Goal: Transaction & Acquisition: Purchase product/service

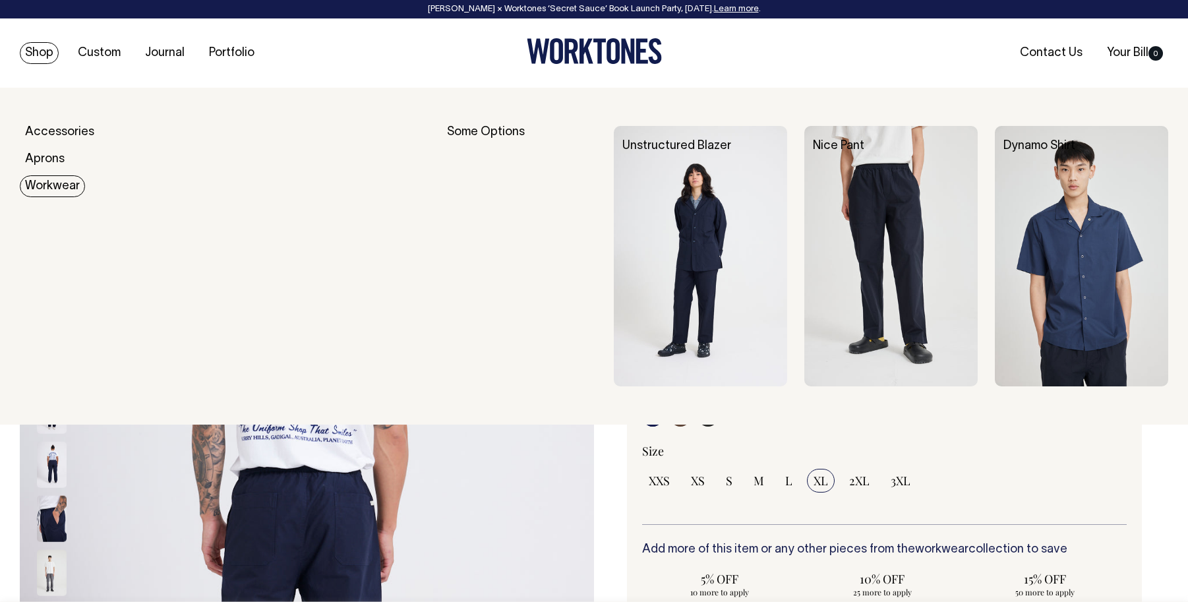
click at [53, 183] on link "Workwear" at bounding box center [52, 186] width 65 height 22
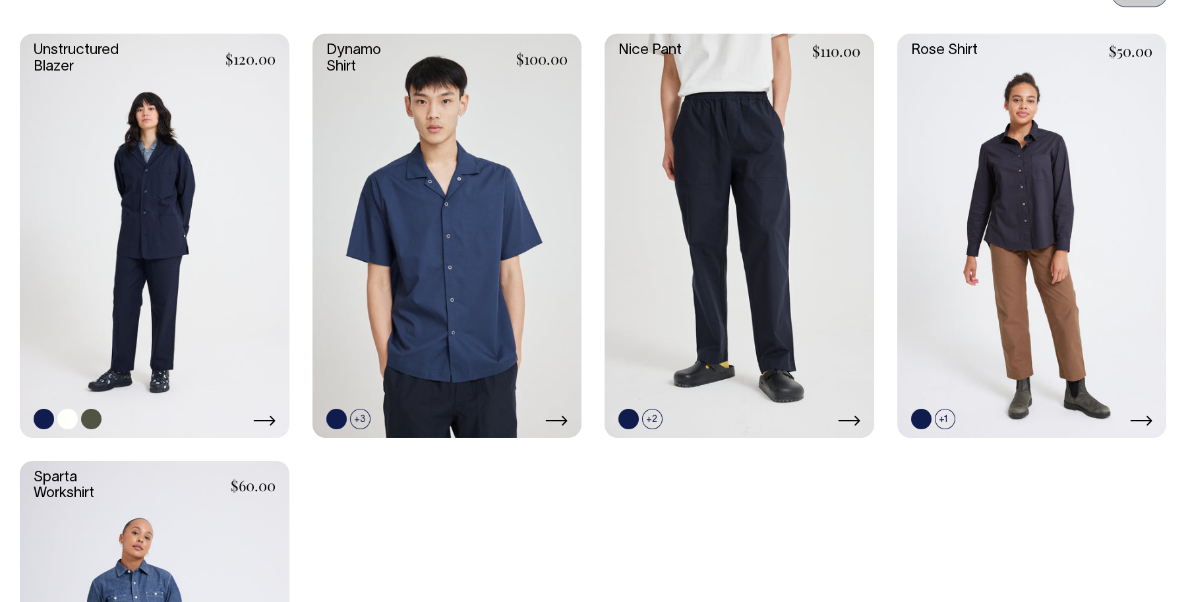
scroll to position [622, 0]
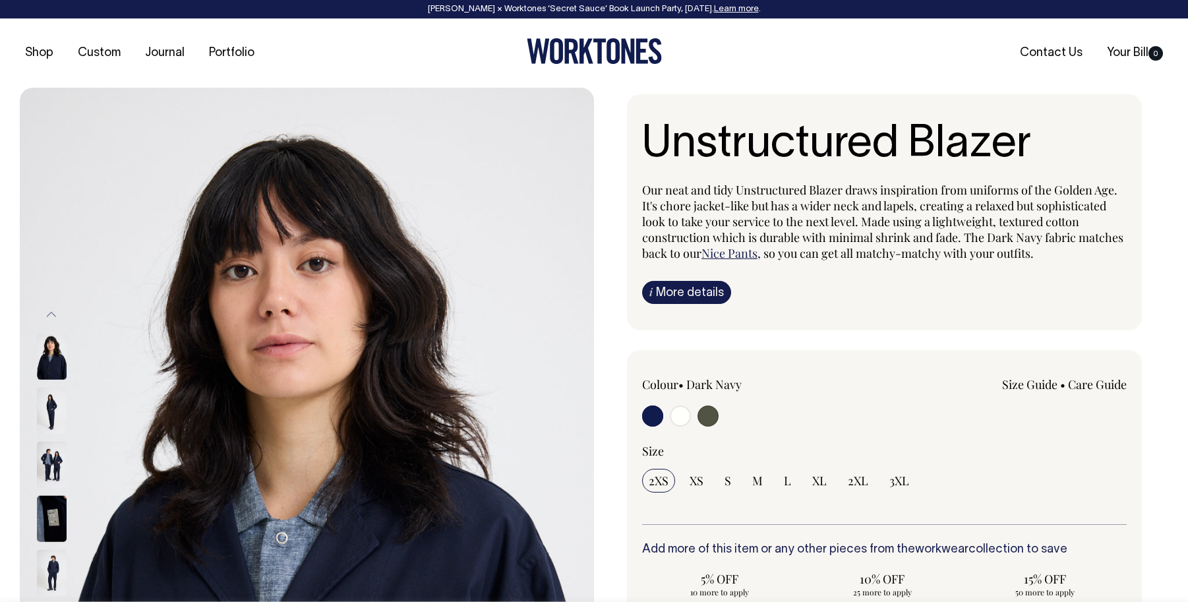
click at [570, 351] on img at bounding box center [307, 519] width 574 height 862
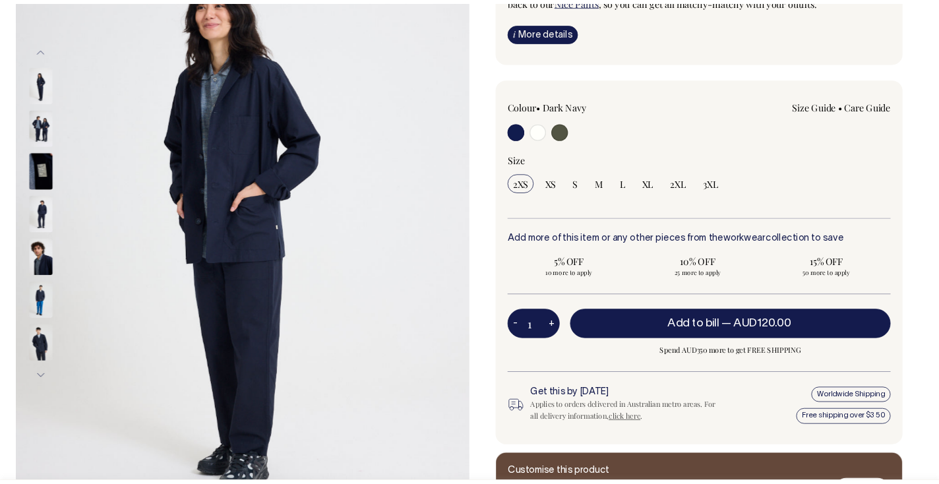
scroll to position [254, 0]
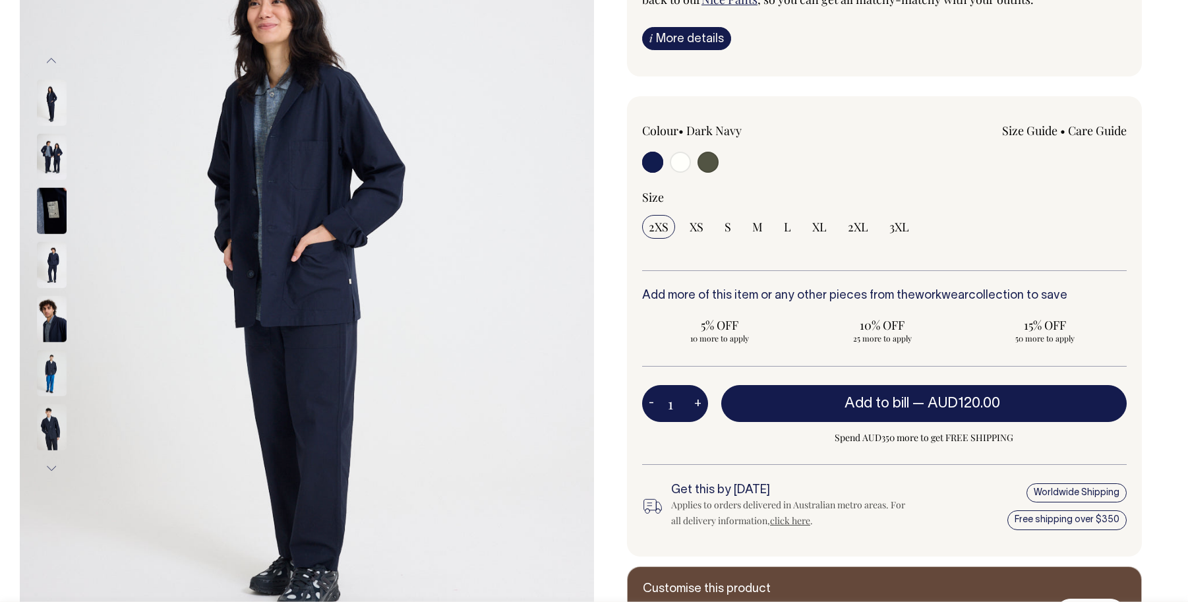
click at [55, 105] on img at bounding box center [52, 102] width 30 height 46
click at [49, 159] on img at bounding box center [52, 156] width 30 height 46
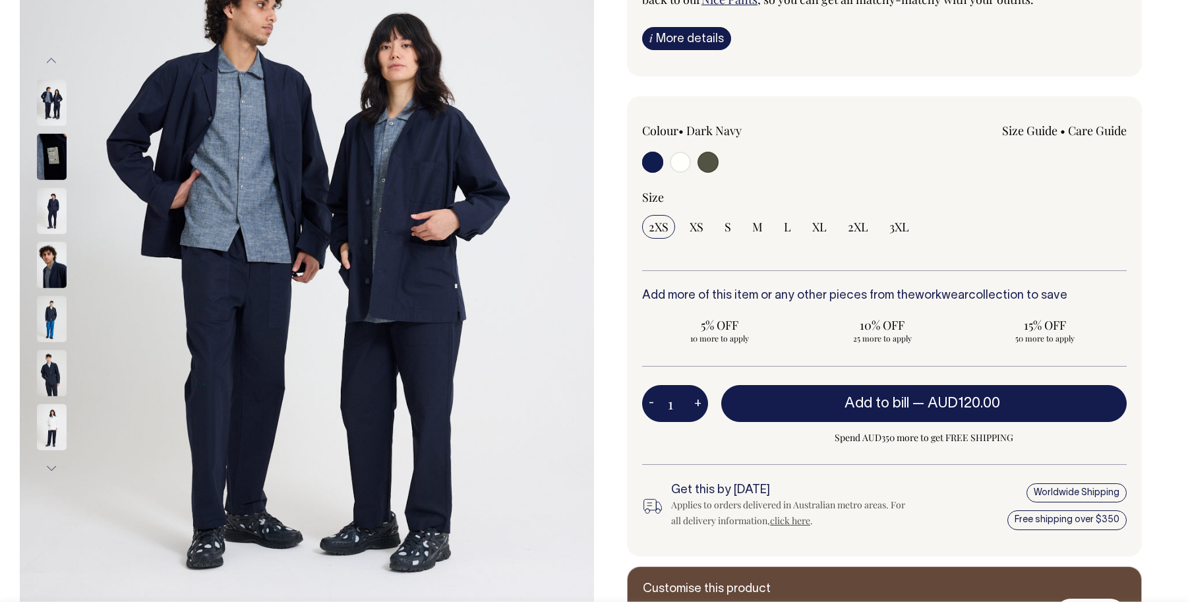
click at [57, 216] on img at bounding box center [52, 210] width 30 height 46
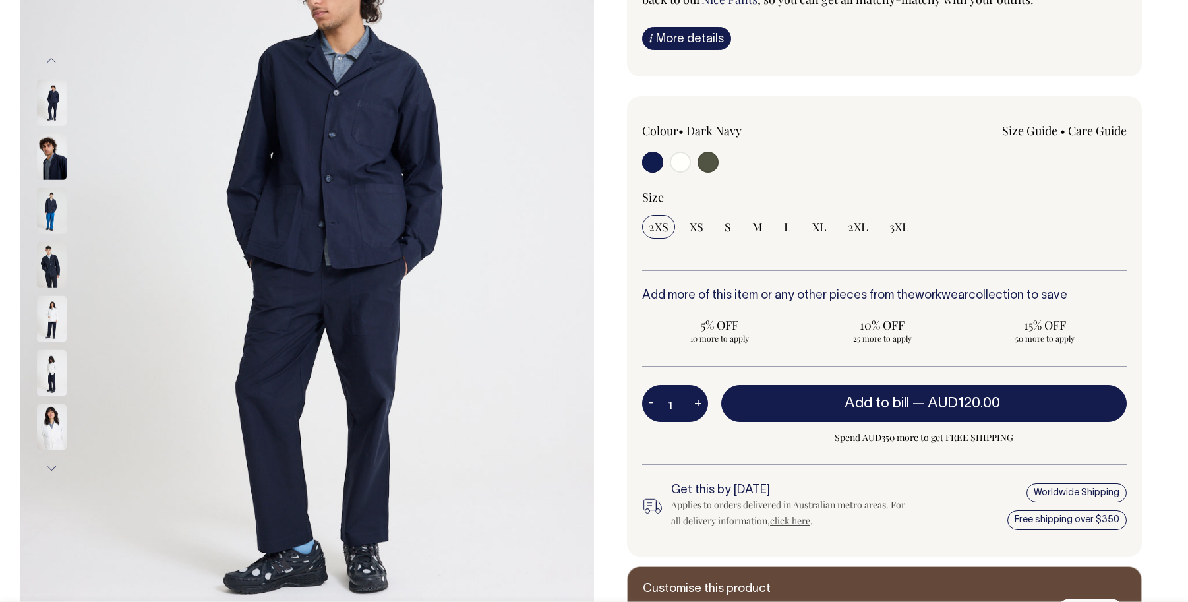
click at [49, 318] on img at bounding box center [52, 318] width 30 height 46
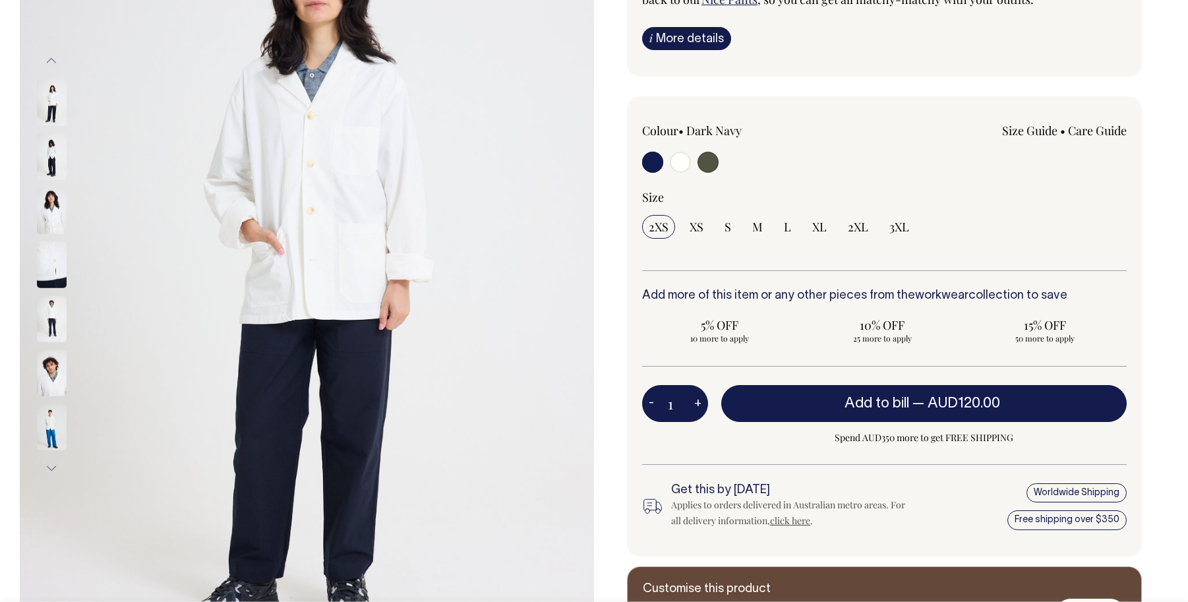
click at [55, 377] on img at bounding box center [52, 373] width 30 height 46
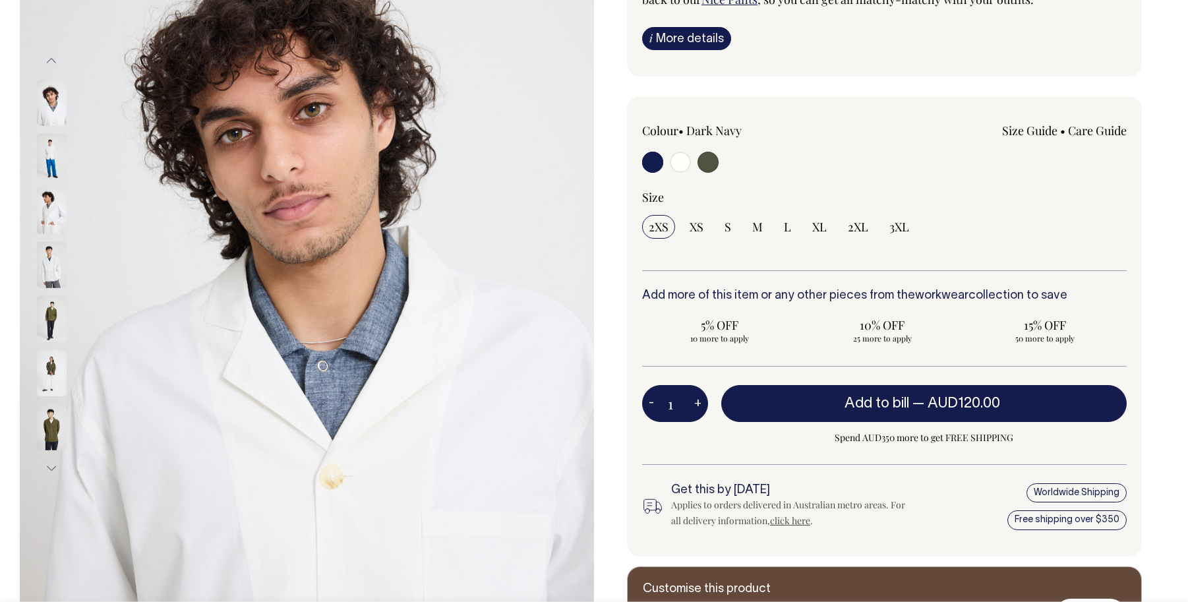
click at [53, 429] on img at bounding box center [52, 427] width 30 height 46
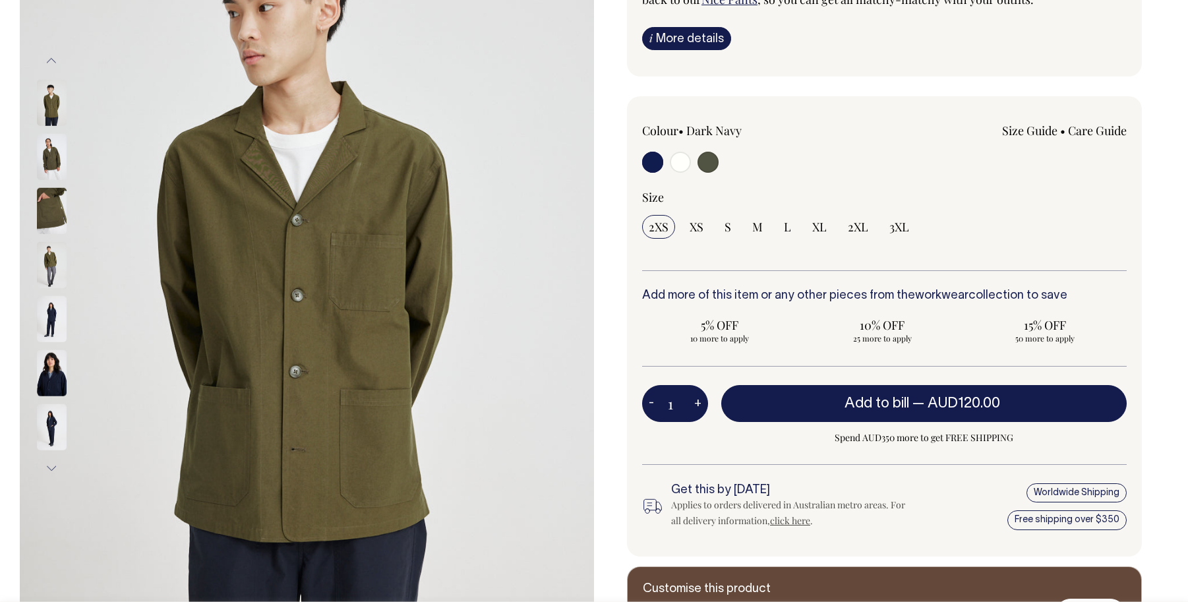
click at [50, 266] on img at bounding box center [52, 264] width 30 height 46
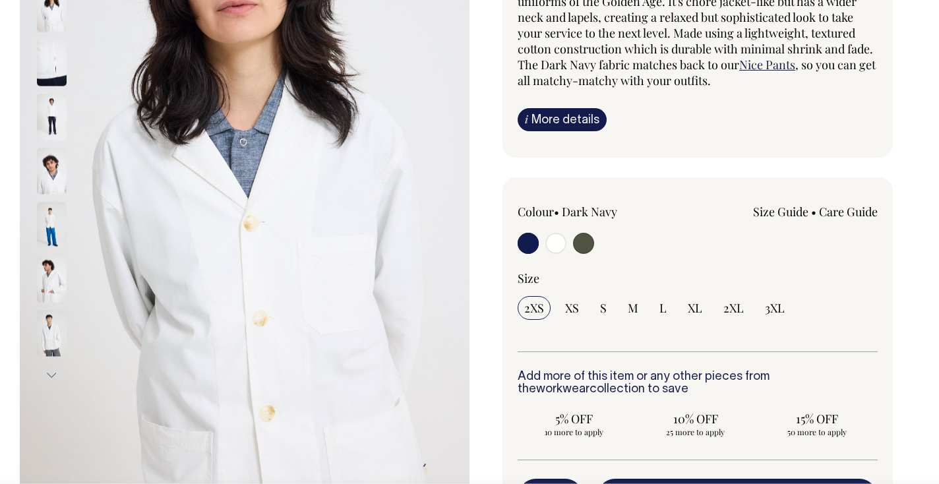
click at [526, 247] on input "radio" at bounding box center [528, 243] width 21 height 21
click at [528, 244] on input "radio" at bounding box center [528, 243] width 21 height 21
click at [695, 214] on div "Size Guide Size Guide Cici (she) wears an extra small and Amir (he) wears a lar…" at bounding box center [769, 212] width 216 height 16
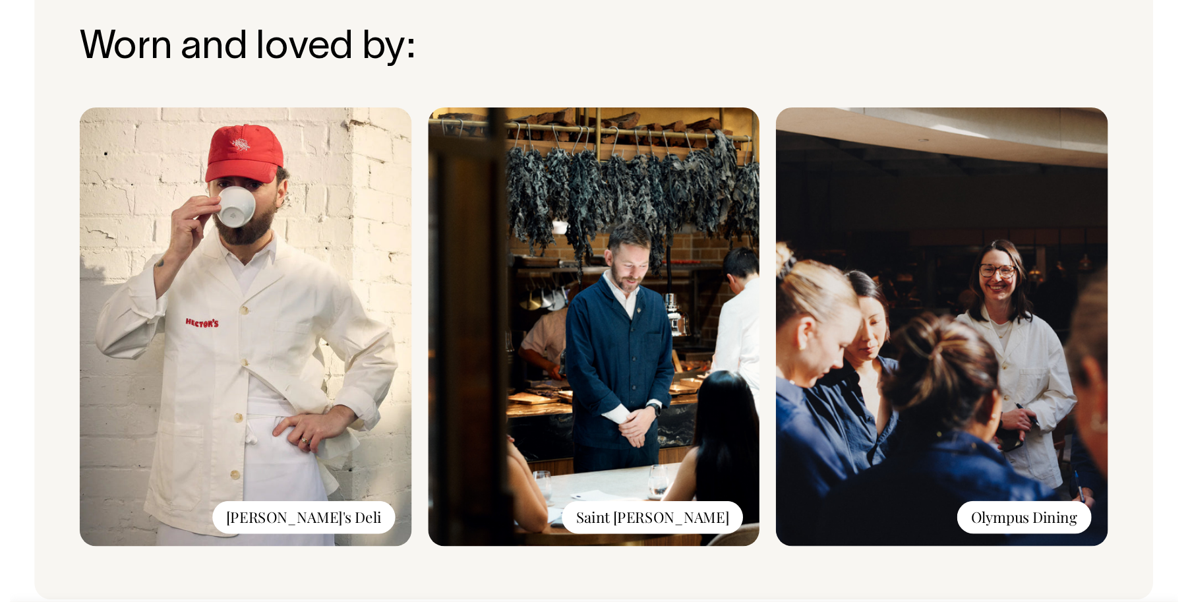
scroll to position [1089, 0]
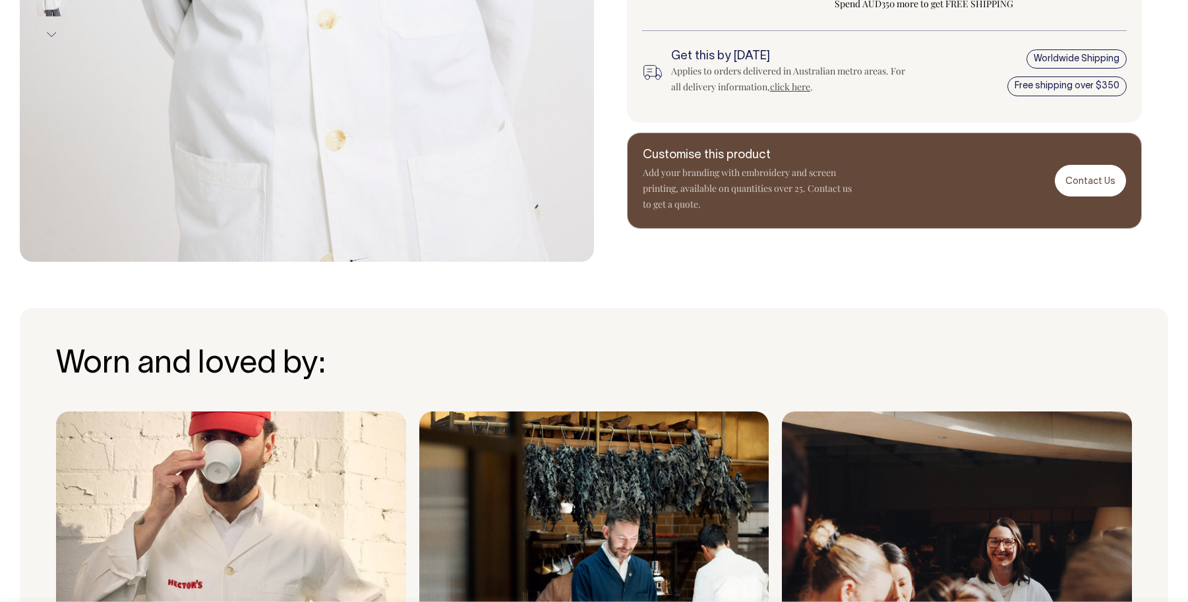
click at [849, 308] on div "Worn and loved by: Hector's Deli Saint Peter Olympus Dining" at bounding box center [594, 558] width 1149 height 500
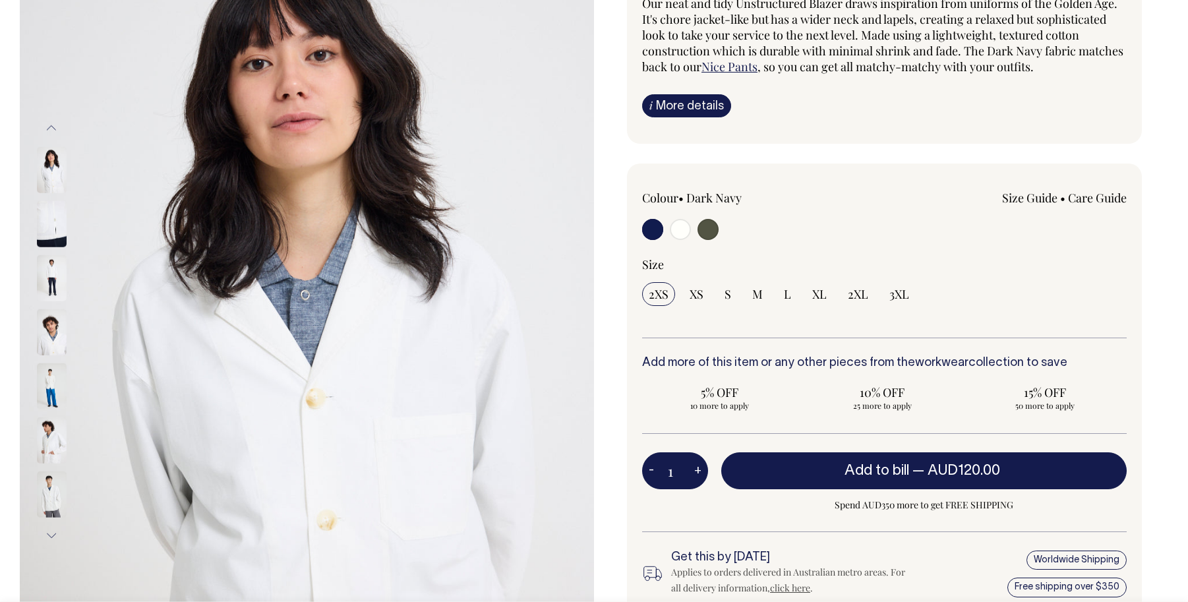
click at [658, 216] on div "Colour • Dark Navy" at bounding box center [739, 216] width 194 height 53
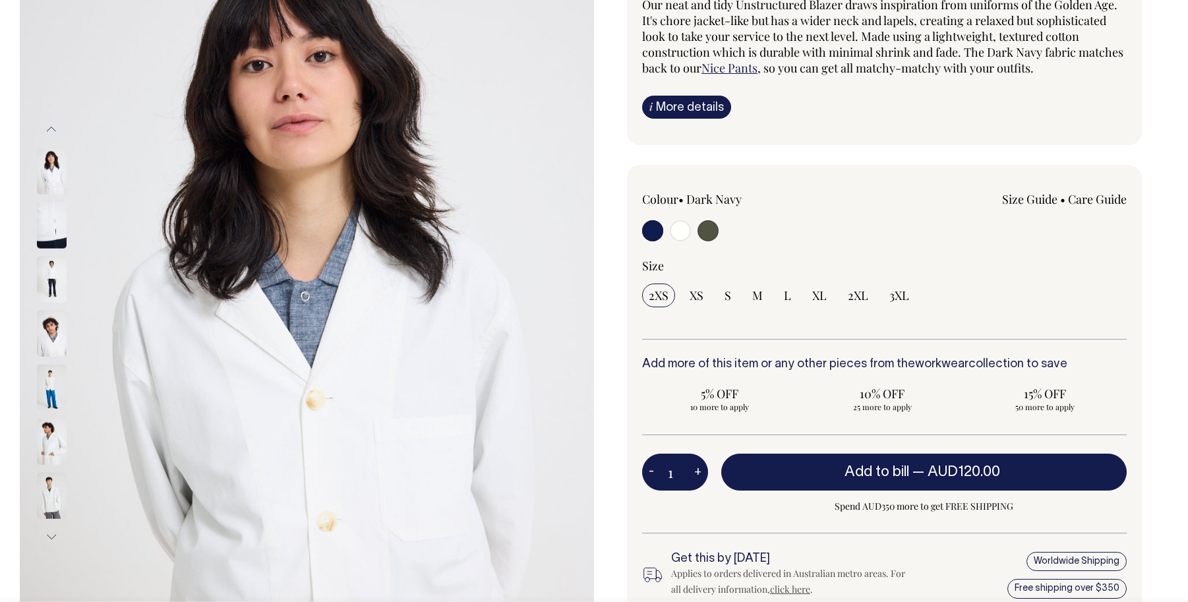
click at [658, 224] on input "radio" at bounding box center [652, 230] width 21 height 21
click at [658, 229] on input "radio" at bounding box center [652, 230] width 21 height 21
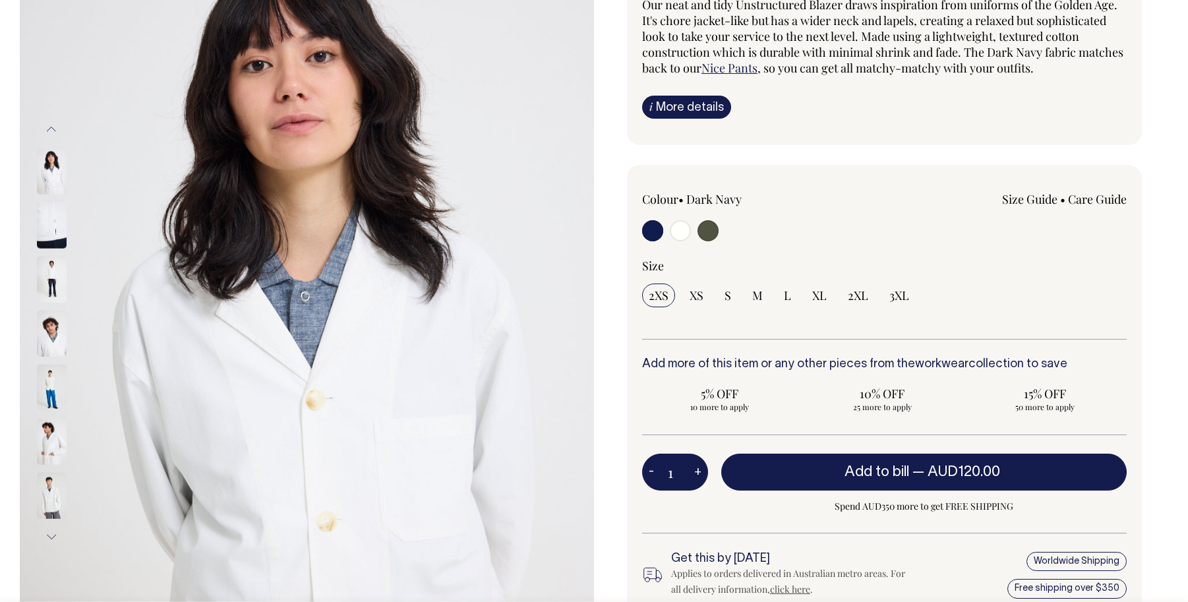
click at [658, 229] on input "radio" at bounding box center [652, 230] width 21 height 21
click at [782, 294] on input "L" at bounding box center [788, 296] width 20 height 24
radio input "true"
select select "L"
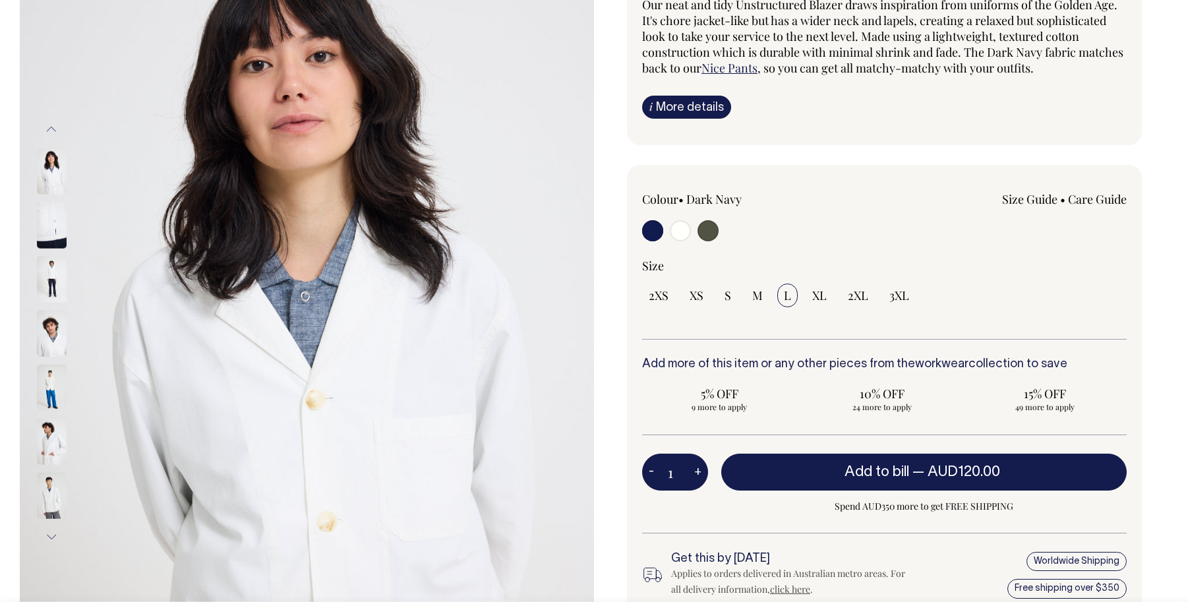
click at [649, 231] on input "radio" at bounding box center [652, 230] width 21 height 21
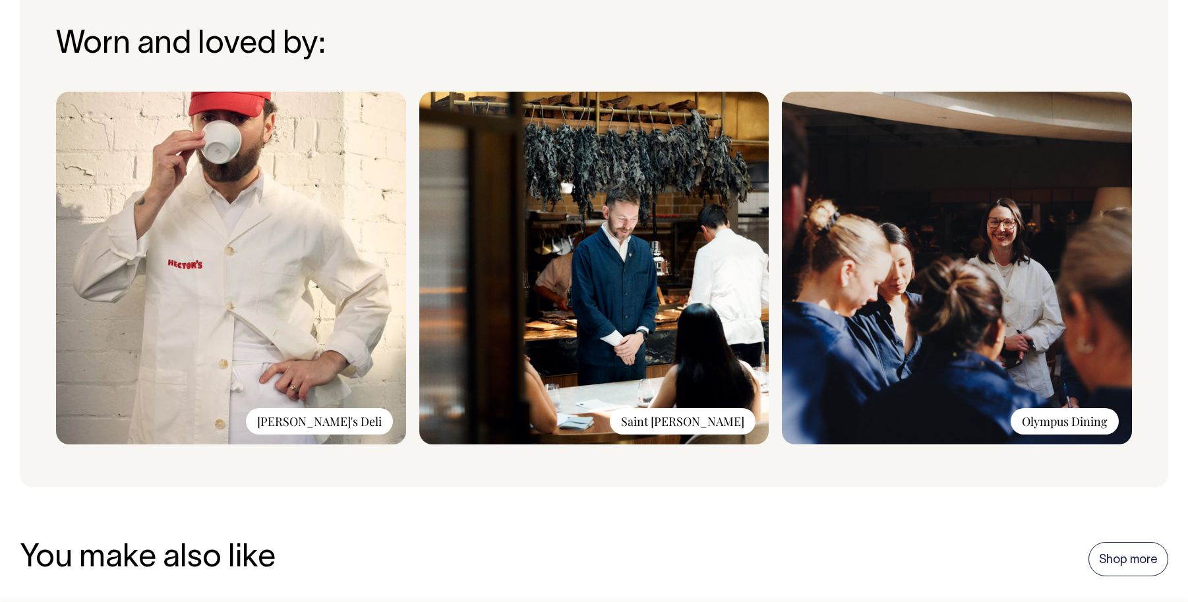
scroll to position [1007, 0]
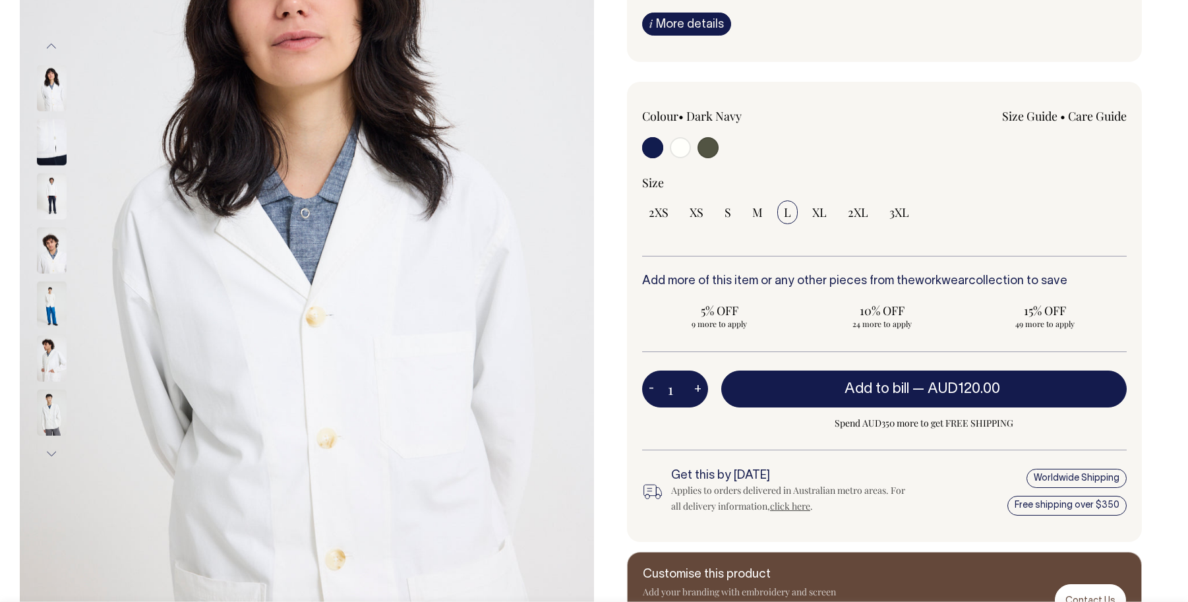
click at [709, 136] on div "Colour • Dark Navy" at bounding box center [739, 134] width 194 height 53
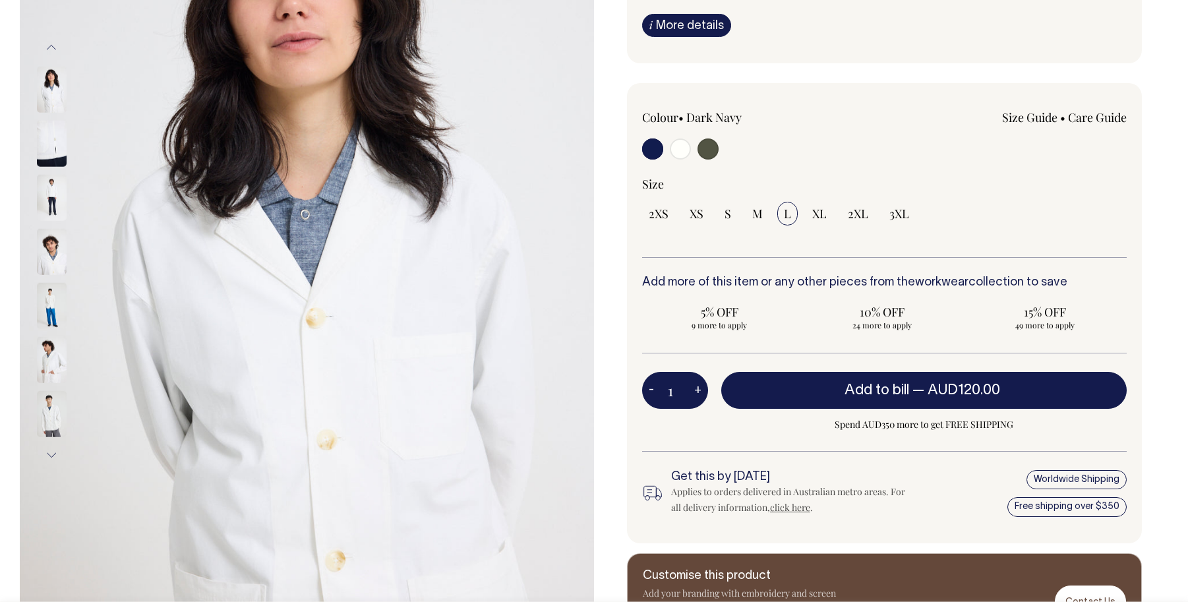
click at [712, 148] on input "radio" at bounding box center [708, 148] width 21 height 21
radio input "true"
select select "Olive"
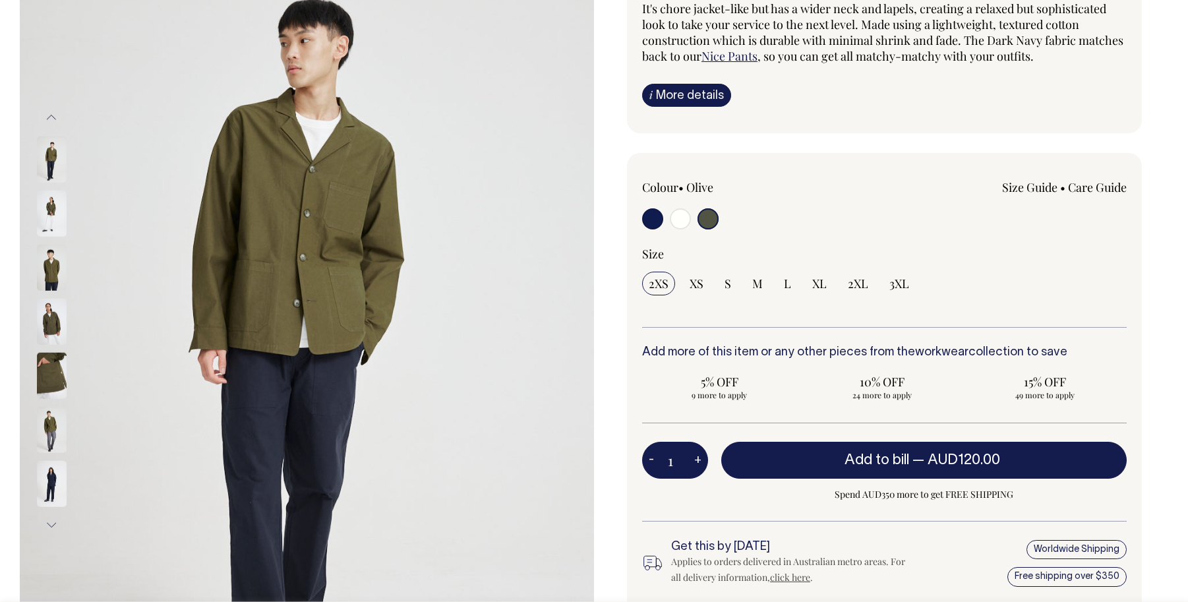
scroll to position [197, 0]
click at [654, 220] on input "radio" at bounding box center [652, 219] width 21 height 21
radio input "true"
select select "Dark Navy"
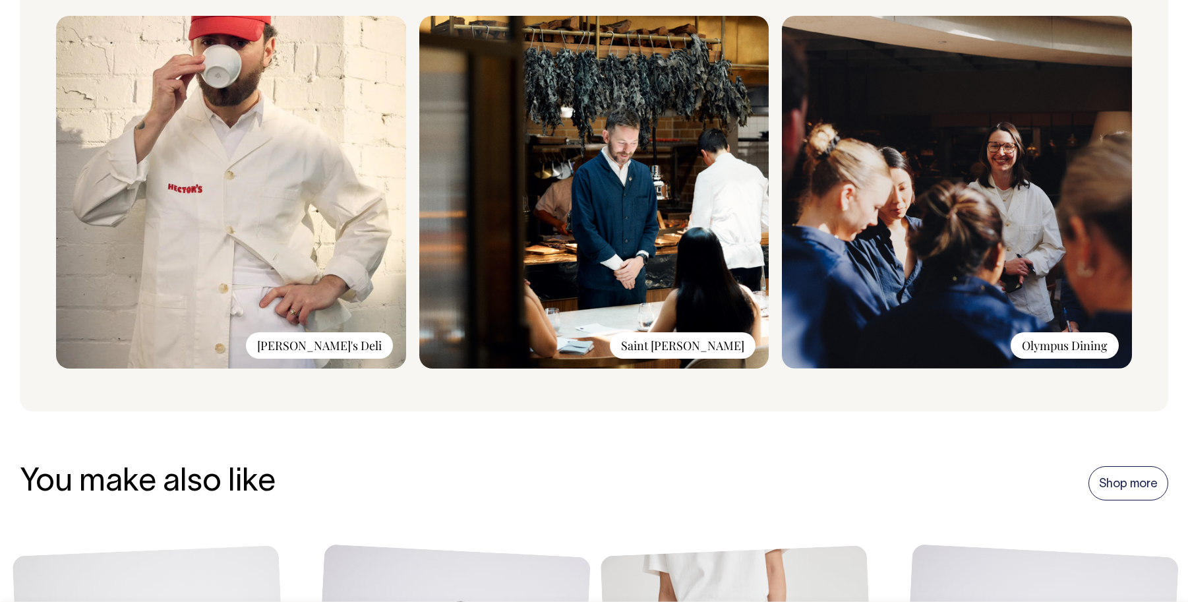
scroll to position [1083, 0]
click at [627, 201] on img at bounding box center [594, 192] width 350 height 353
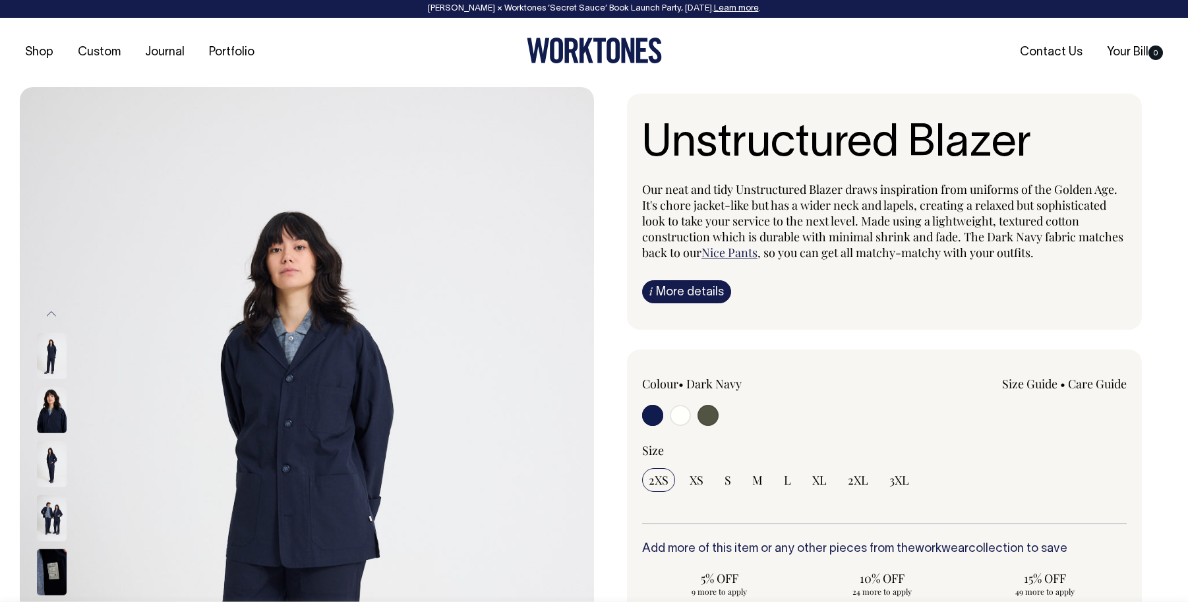
scroll to position [0, 0]
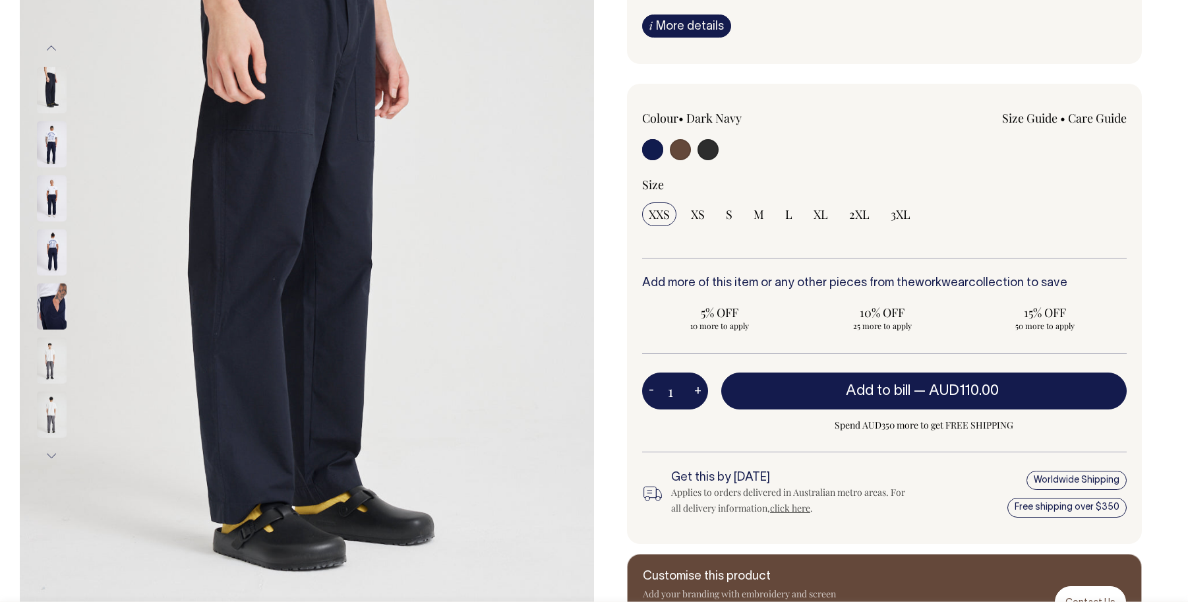
scroll to position [266, 0]
click at [1033, 118] on link "Size Guide" at bounding box center [1029, 119] width 55 height 16
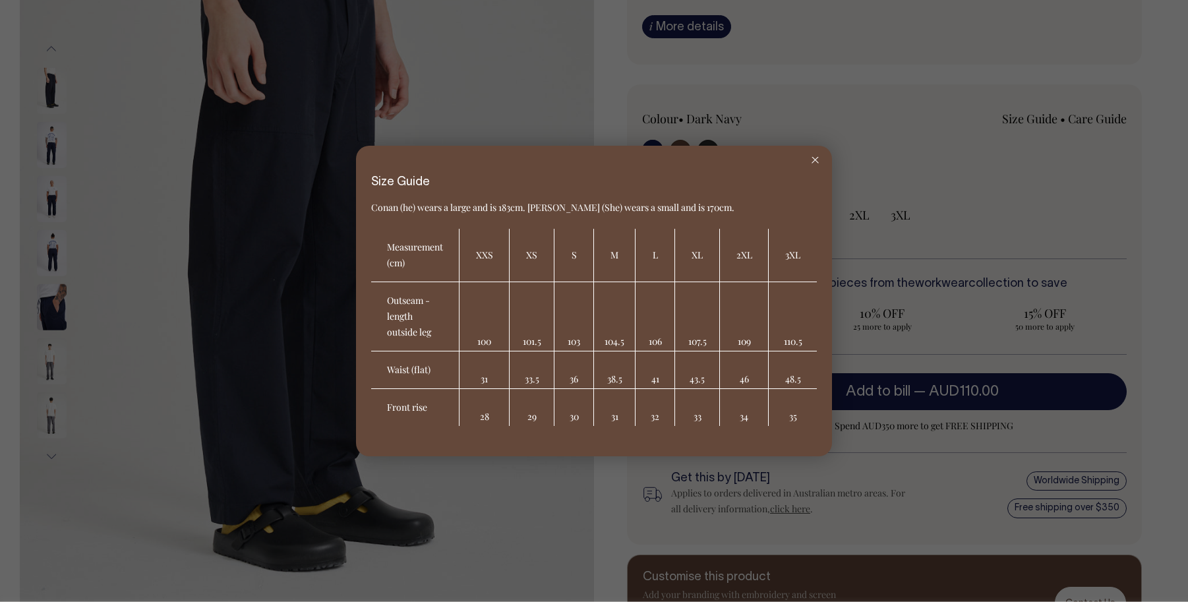
click at [655, 379] on td "41" at bounding box center [656, 371] width 40 height 38
click at [816, 162] on icon at bounding box center [815, 160] width 7 height 7
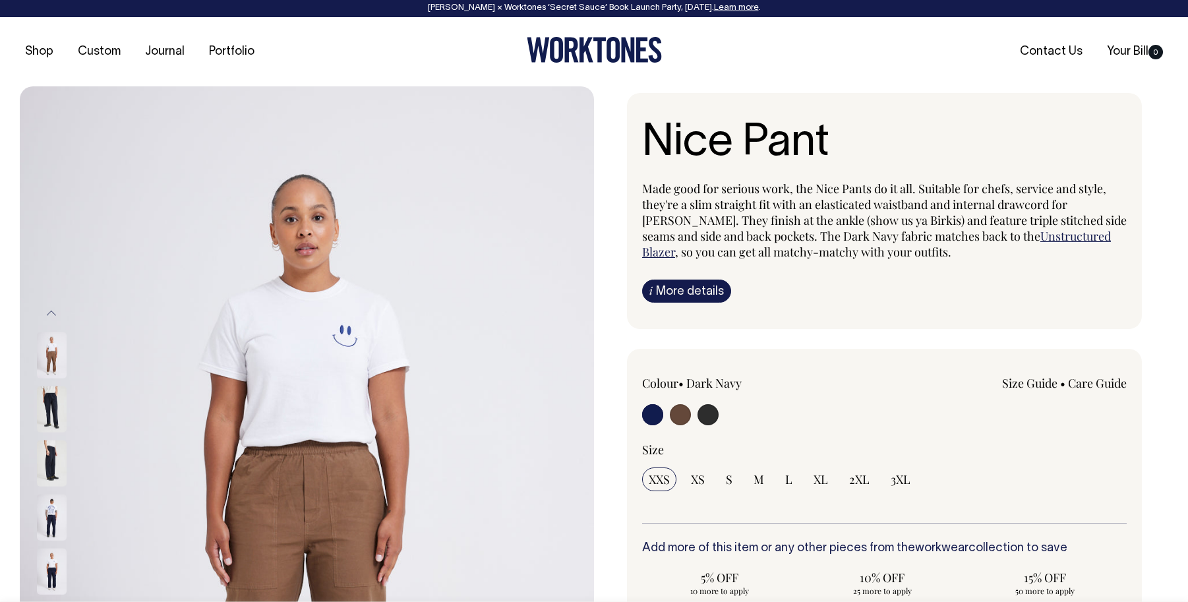
scroll to position [1, 0]
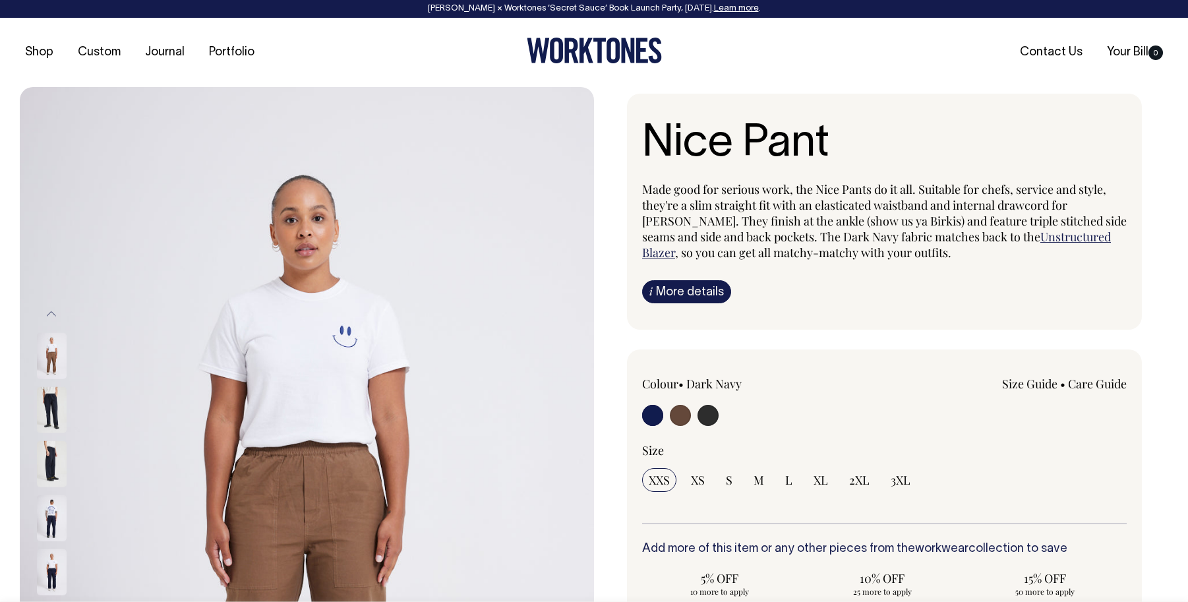
click at [57, 310] on button "Previous" at bounding box center [52, 314] width 20 height 30
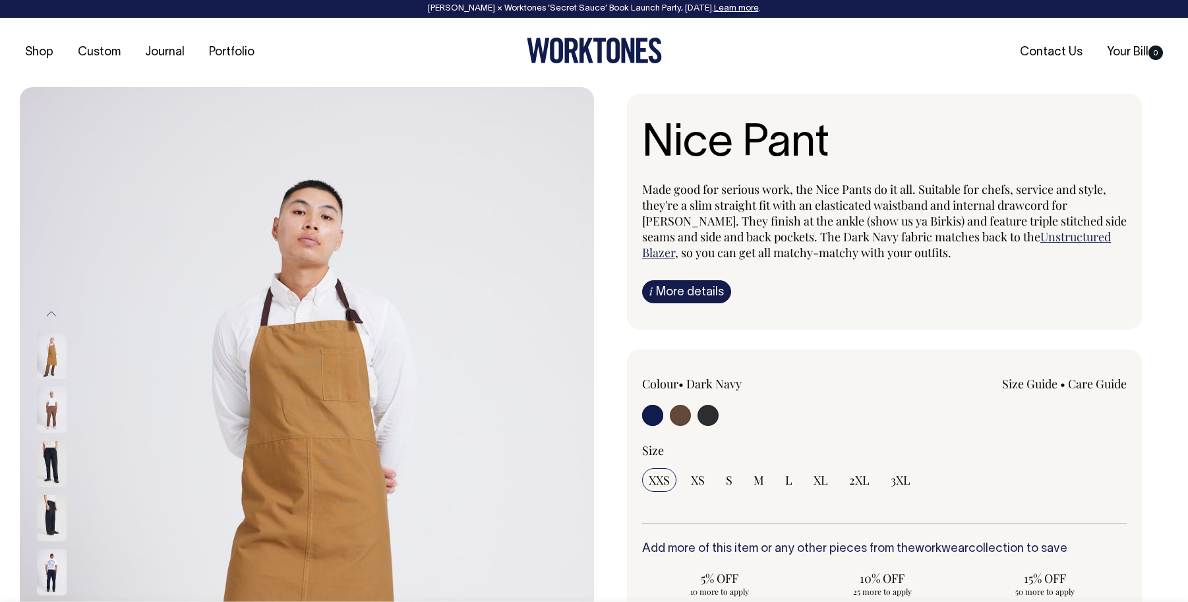
click at [57, 310] on button "Previous" at bounding box center [52, 314] width 20 height 30
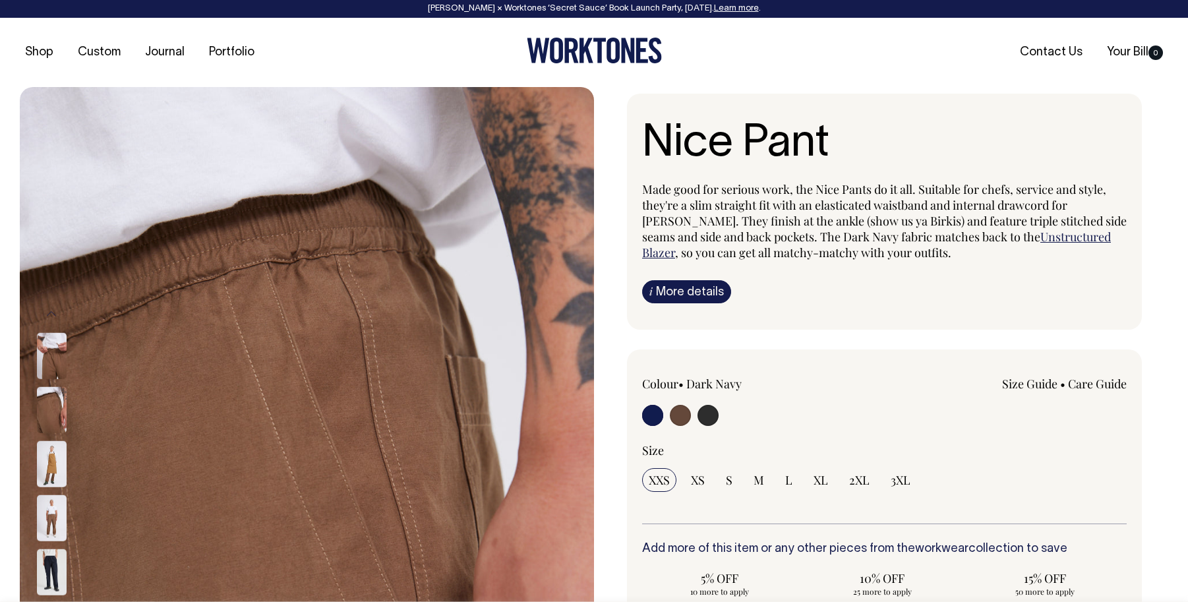
click at [57, 310] on button "Previous" at bounding box center [52, 314] width 20 height 30
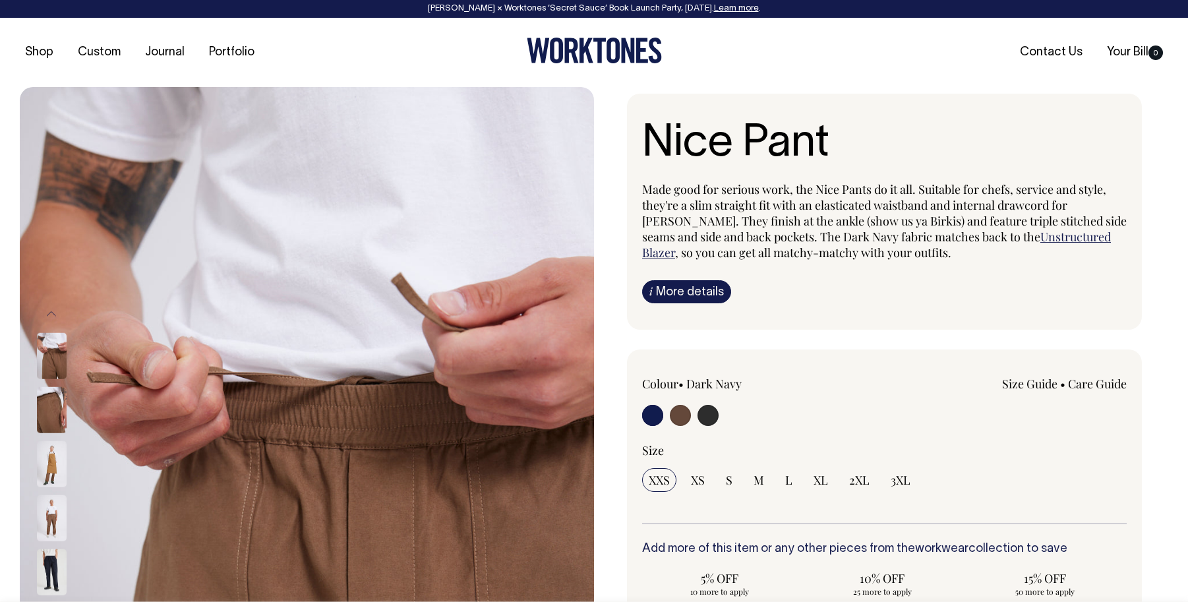
click at [57, 310] on button "Previous" at bounding box center [52, 314] width 20 height 30
click at [51, 316] on button "Previous" at bounding box center [52, 314] width 20 height 30
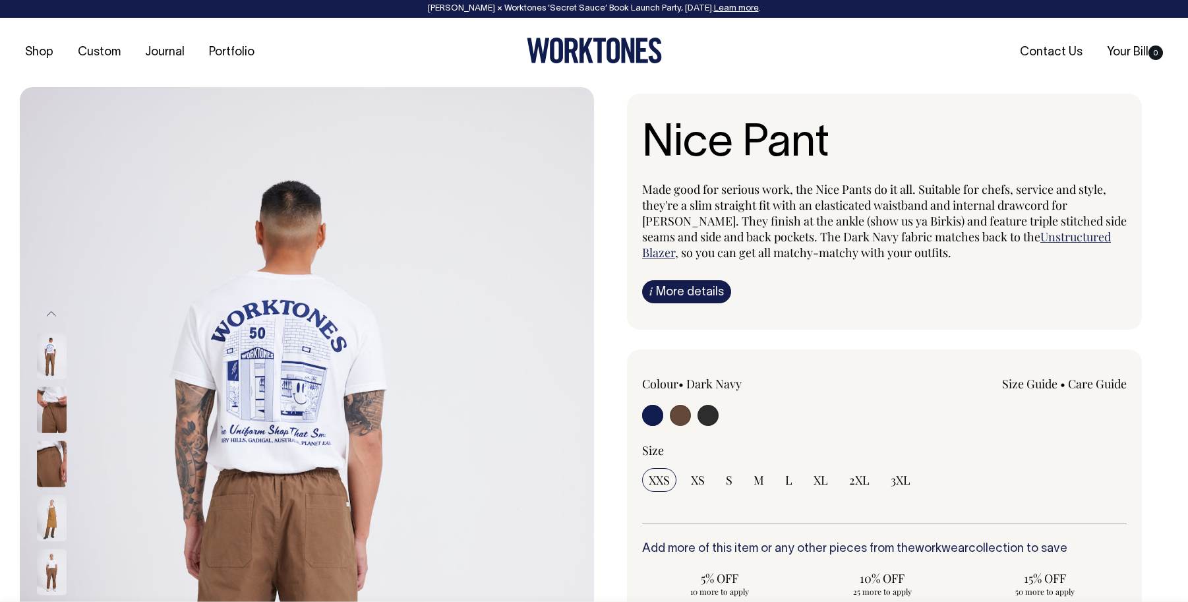
click at [51, 316] on button "Previous" at bounding box center [52, 314] width 20 height 30
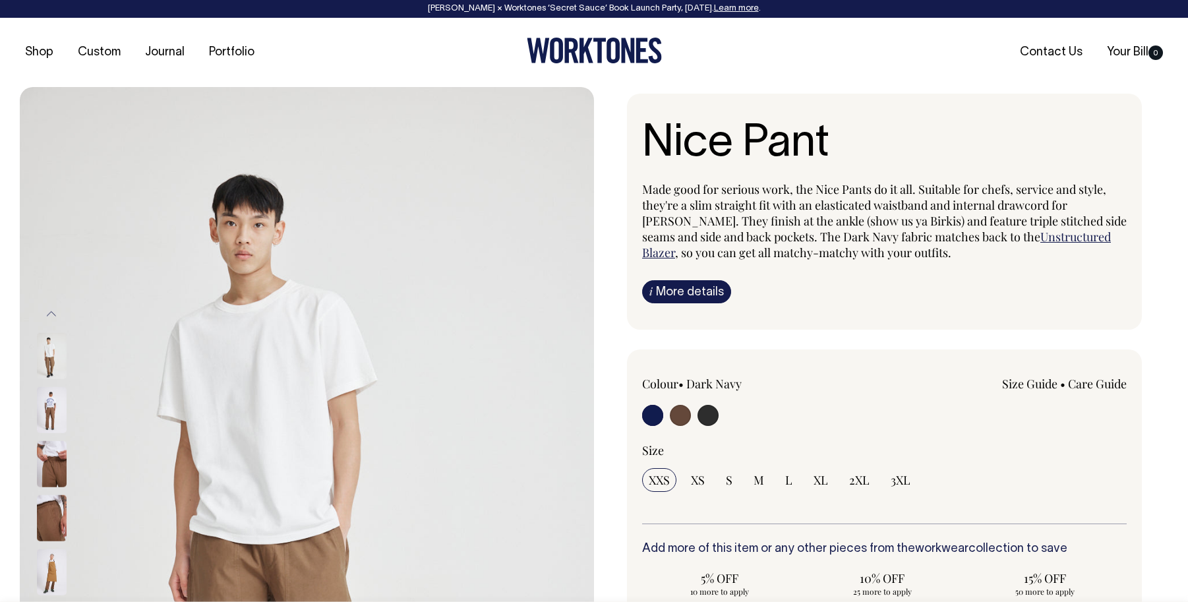
click at [52, 424] on img at bounding box center [52, 409] width 30 height 46
click at [51, 317] on button "Previous" at bounding box center [52, 314] width 20 height 30
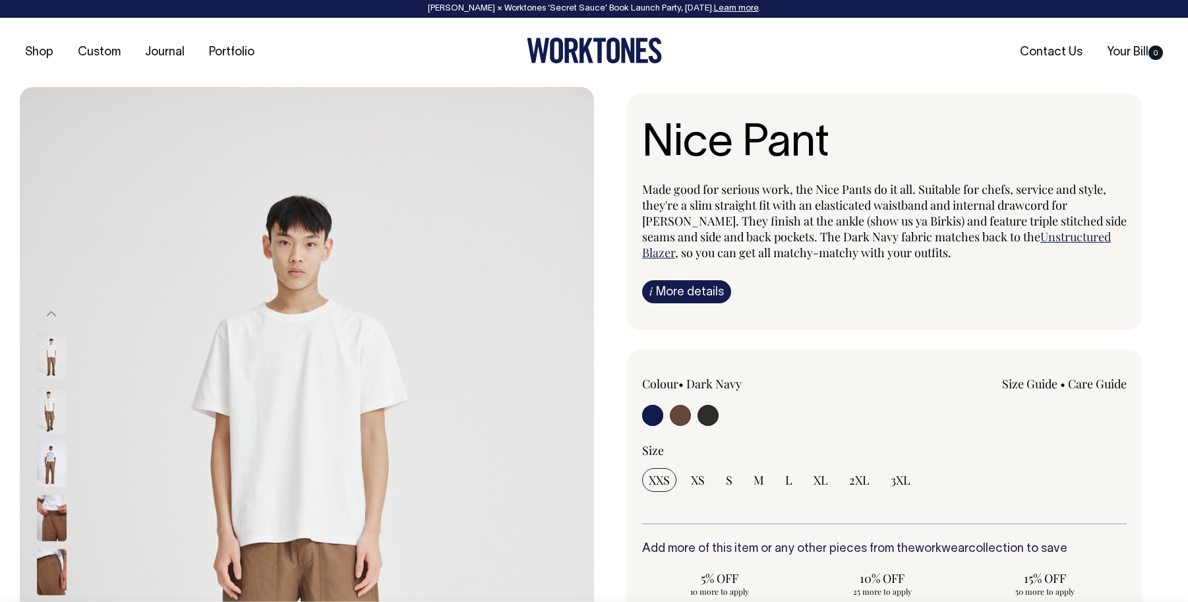
click at [51, 317] on button "Previous" at bounding box center [52, 314] width 20 height 30
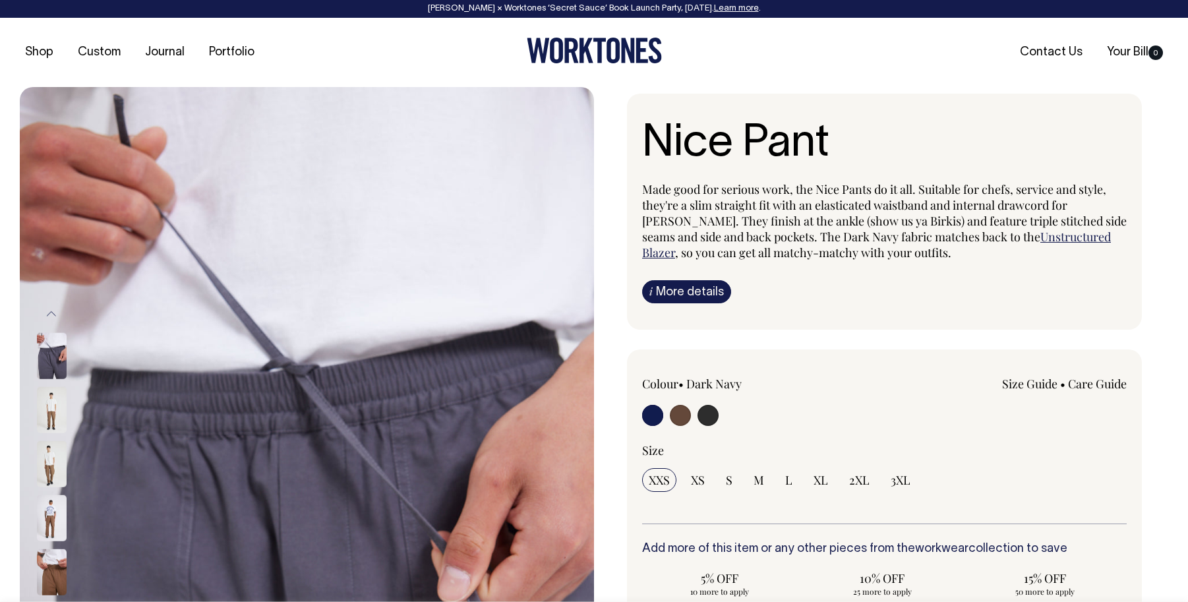
click at [51, 317] on button "Previous" at bounding box center [52, 314] width 20 height 30
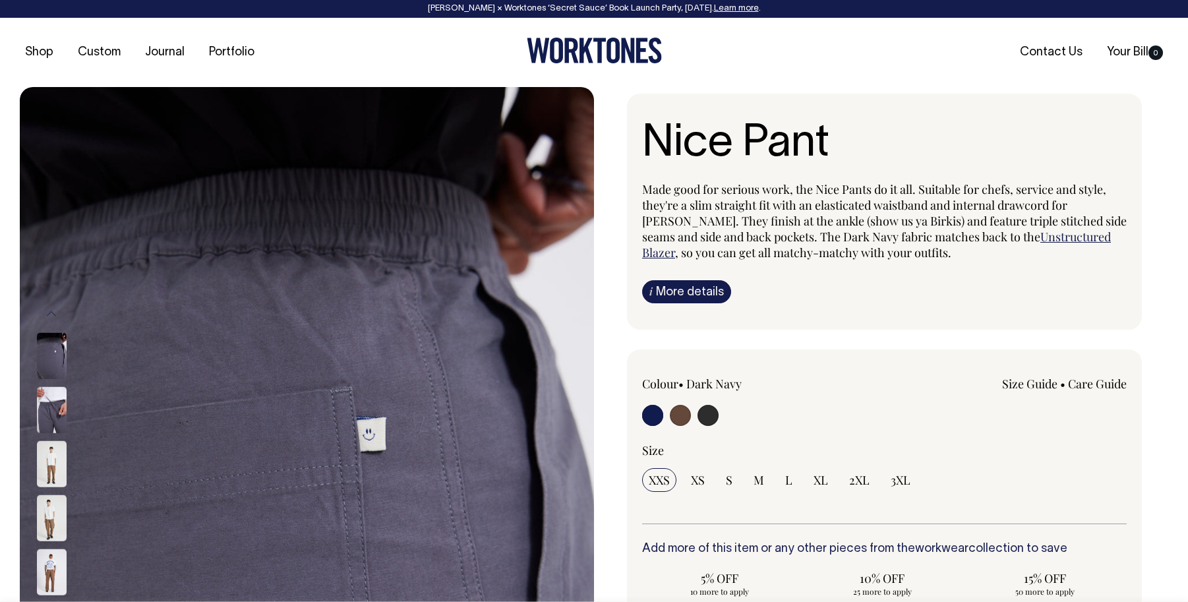
click at [51, 317] on button "Previous" at bounding box center [52, 314] width 20 height 30
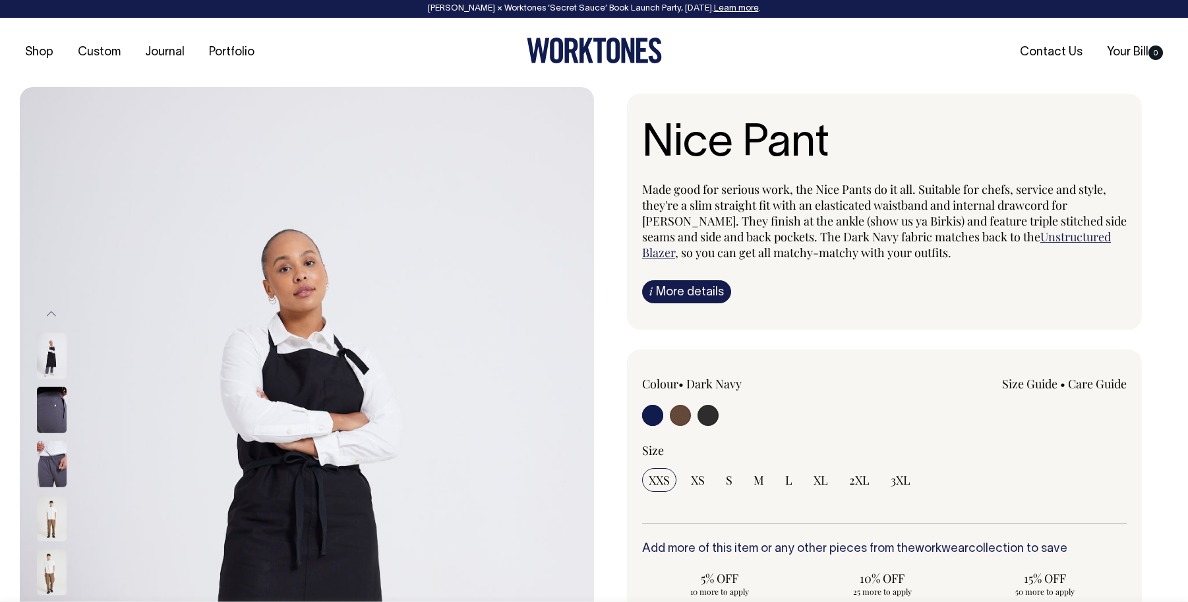
click at [1018, 379] on link "Size Guide" at bounding box center [1029, 384] width 55 height 16
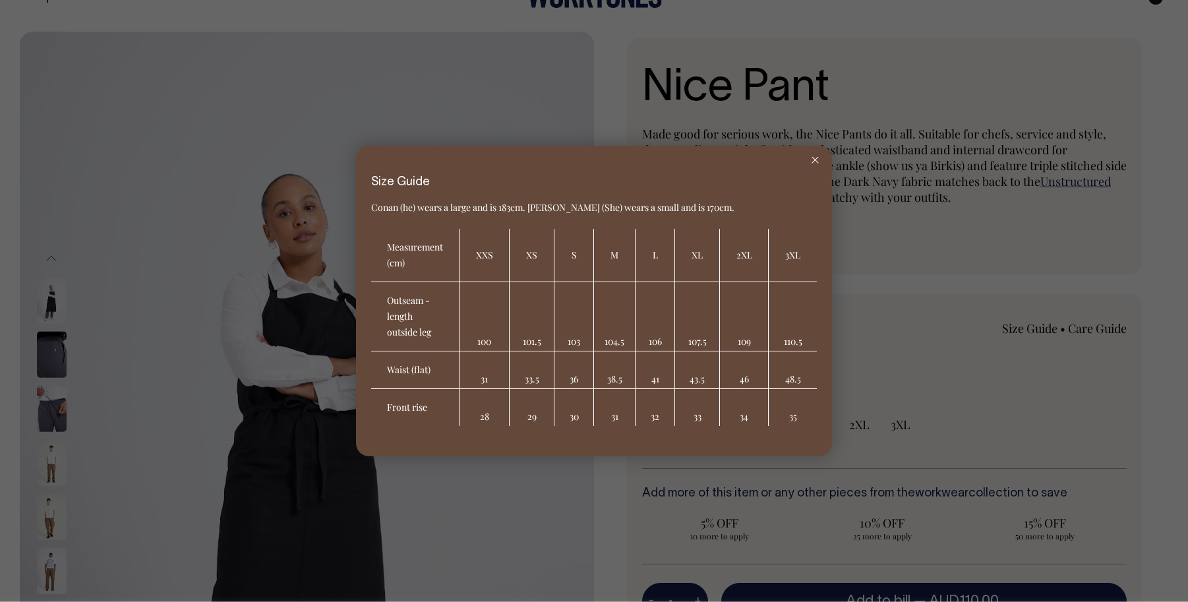
scroll to position [55, 0]
click at [818, 164] on div at bounding box center [816, 160] width 34 height 29
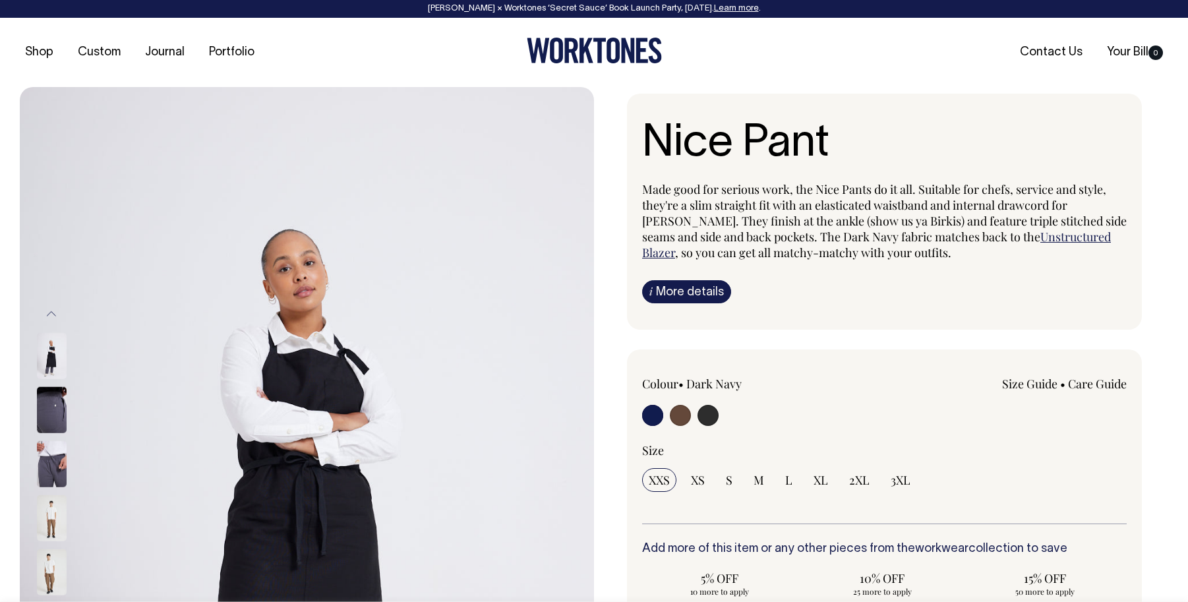
scroll to position [0, 0]
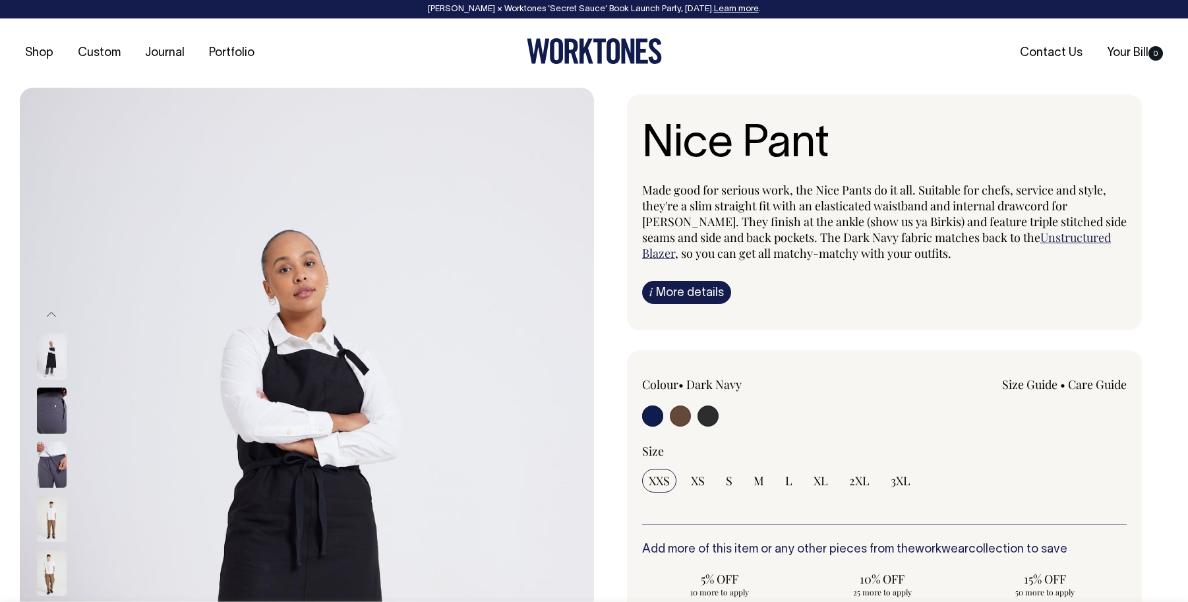
click at [679, 295] on link "i More details" at bounding box center [686, 292] width 89 height 23
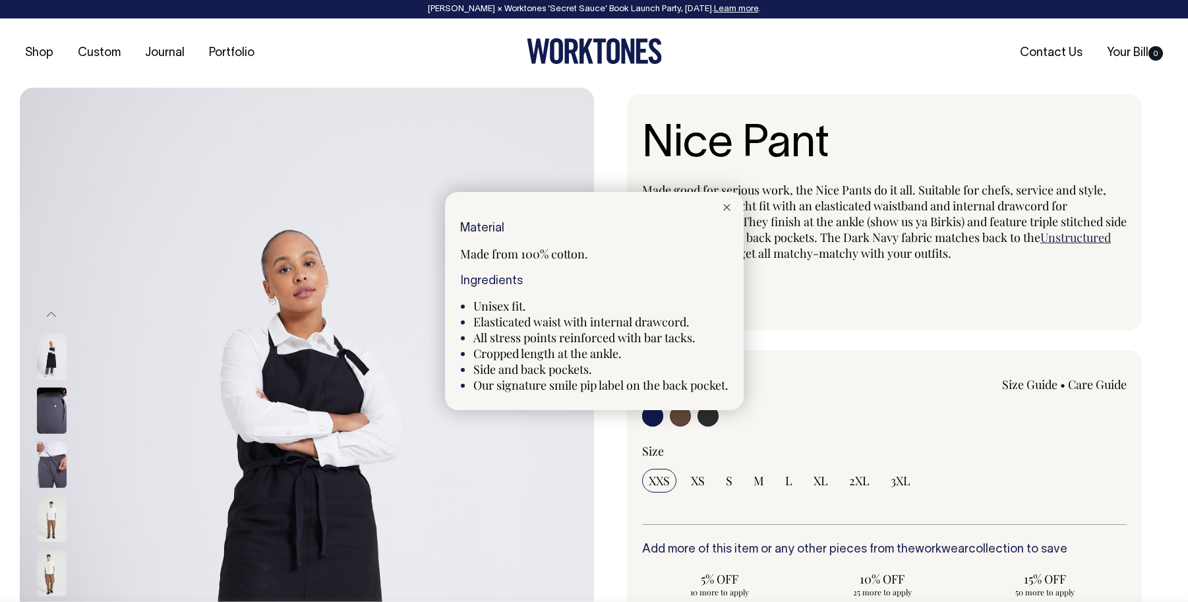
click at [948, 284] on div at bounding box center [594, 301] width 1188 height 602
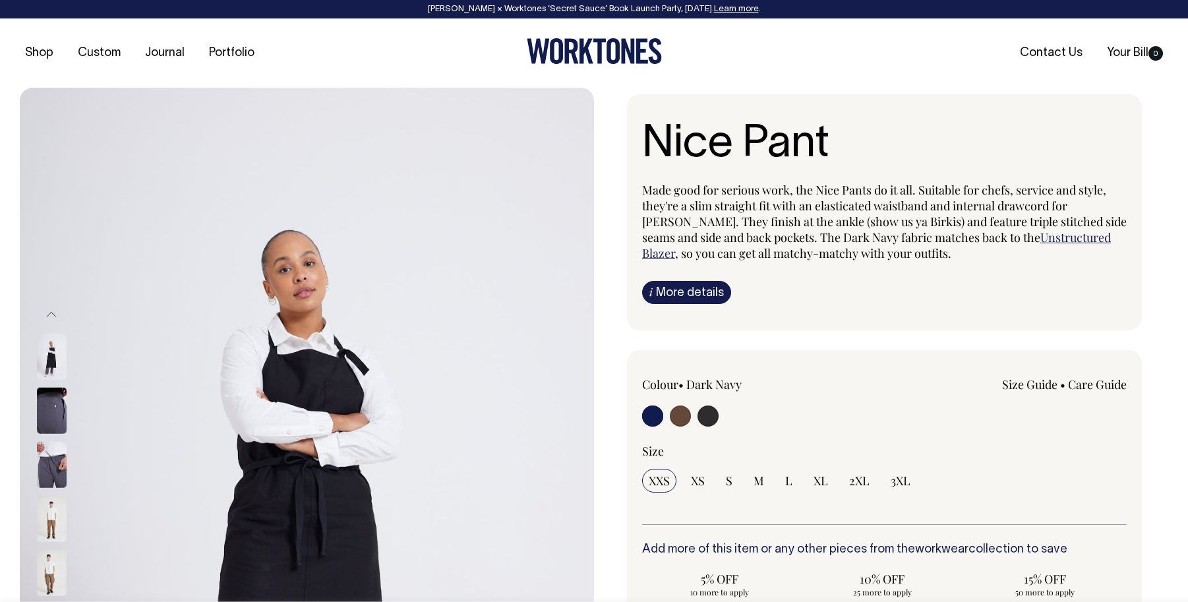
click at [679, 292] on link "i More details" at bounding box center [686, 292] width 89 height 23
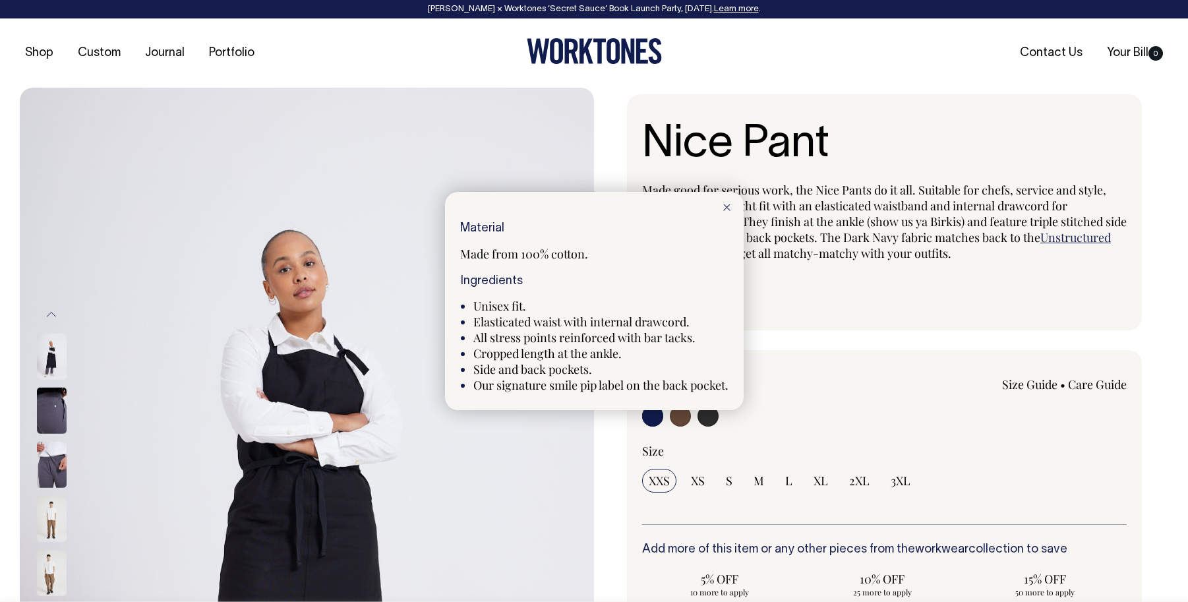
click at [916, 267] on div at bounding box center [594, 301] width 1188 height 602
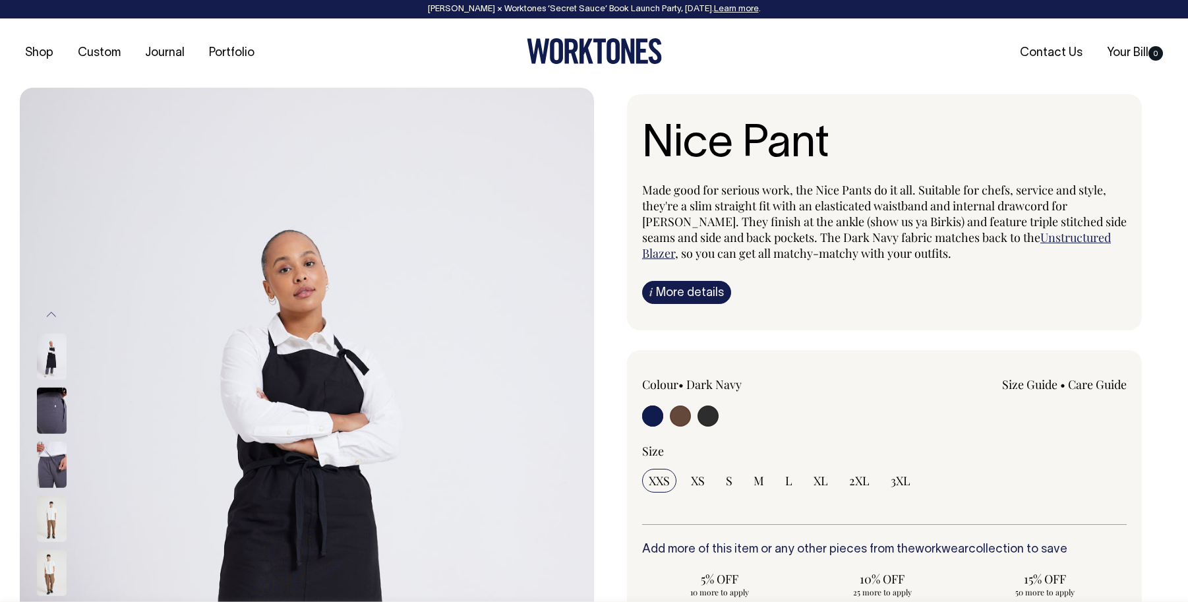
click at [697, 294] on link "i More details" at bounding box center [686, 292] width 89 height 23
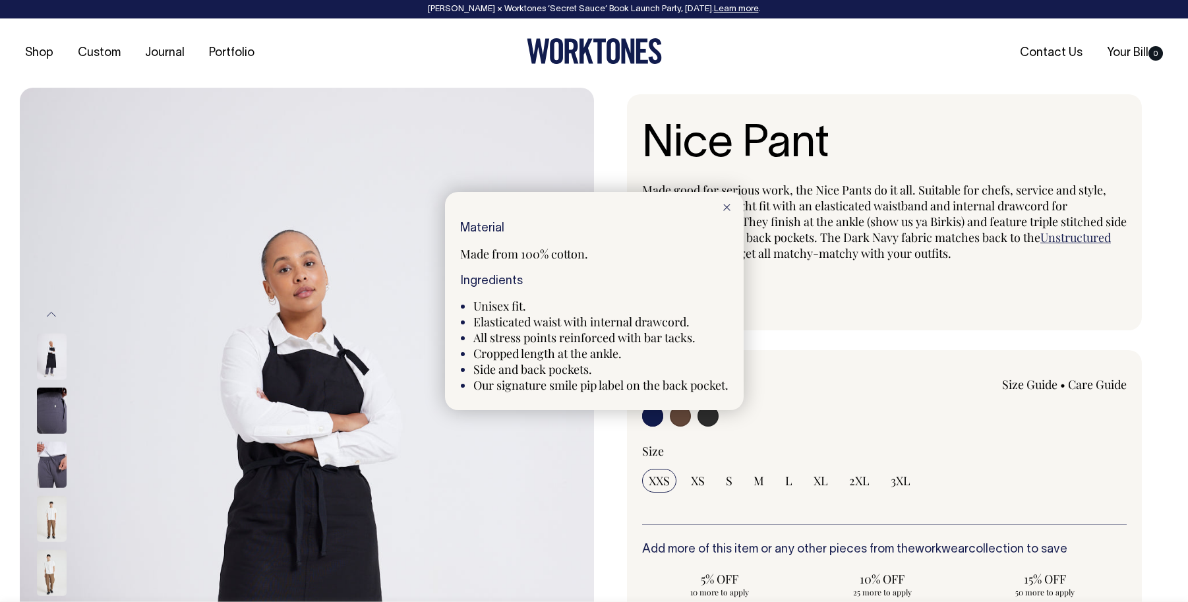
click at [739, 208] on div at bounding box center [727, 206] width 34 height 29
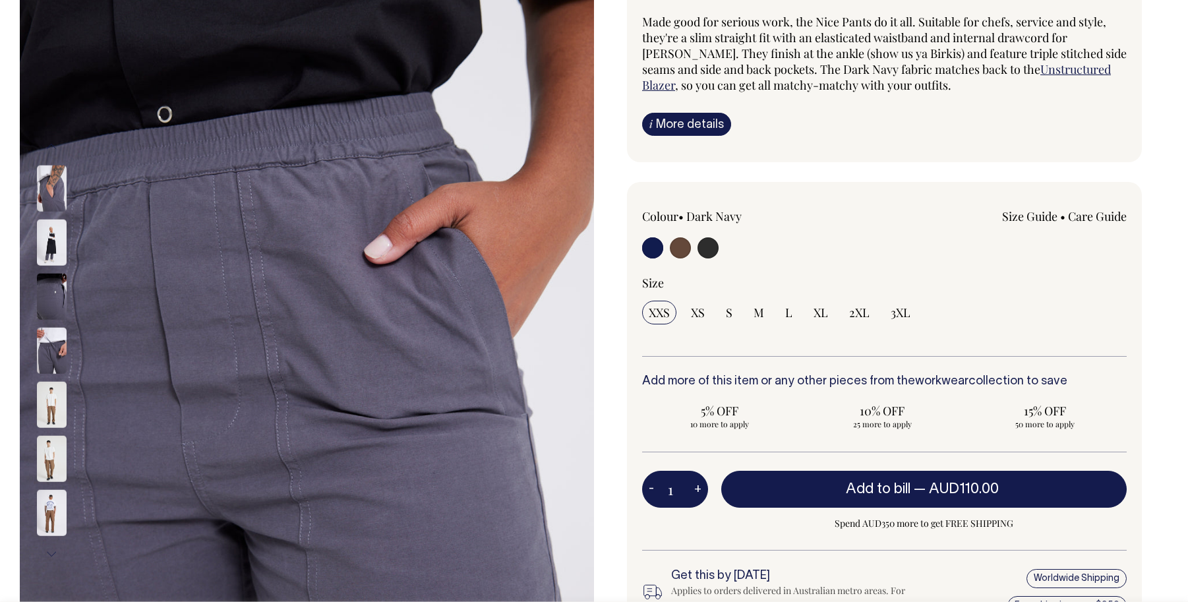
scroll to position [168, 0]
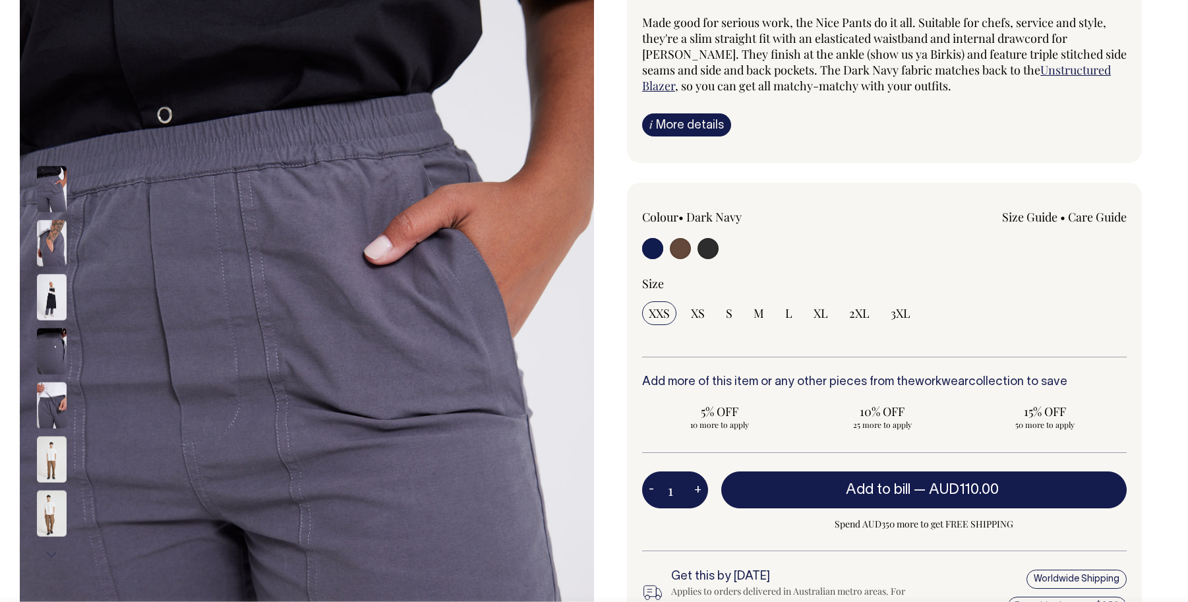
click at [653, 249] on input "radio" at bounding box center [652, 248] width 21 height 21
click at [656, 253] on input "radio" at bounding box center [652, 248] width 21 height 21
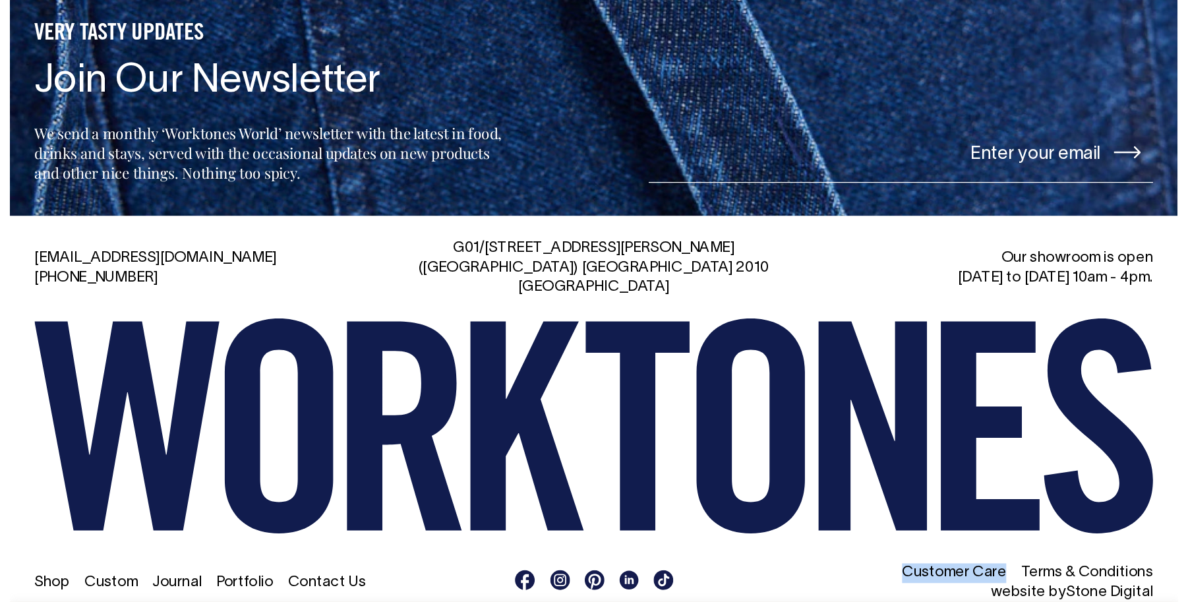
scroll to position [2041, 0]
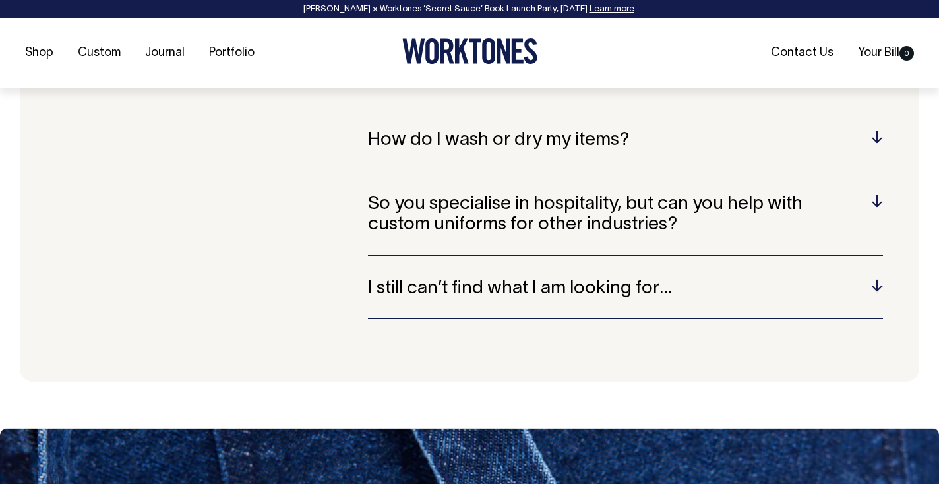
scroll to position [974, 0]
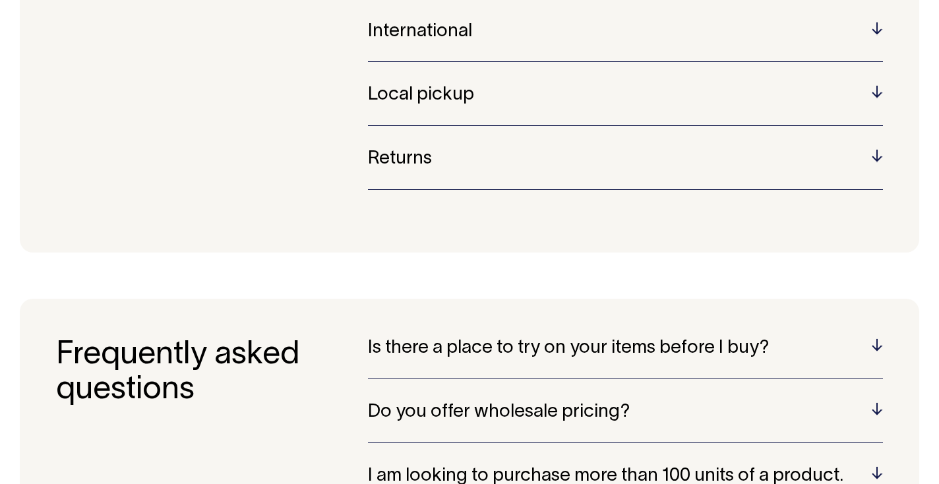
click at [412, 154] on h5 "Returns" at bounding box center [625, 159] width 515 height 20
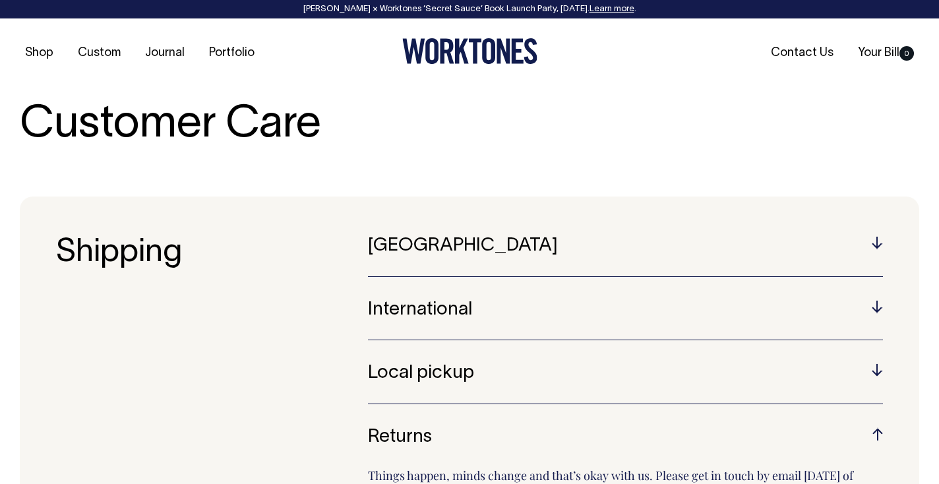
scroll to position [0, 0]
